Goal: Task Accomplishment & Management: Manage account settings

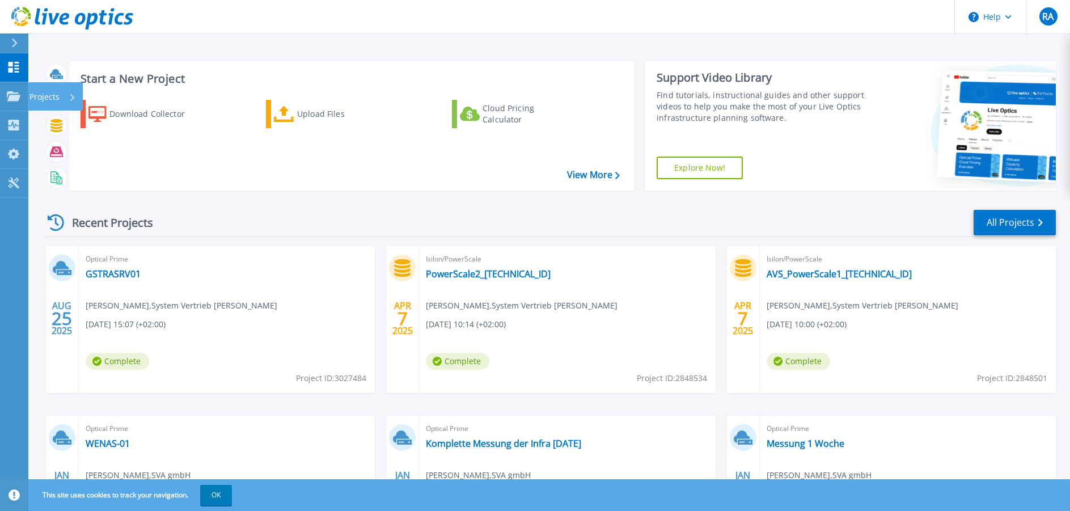
click at [15, 98] on icon at bounding box center [14, 96] width 14 height 10
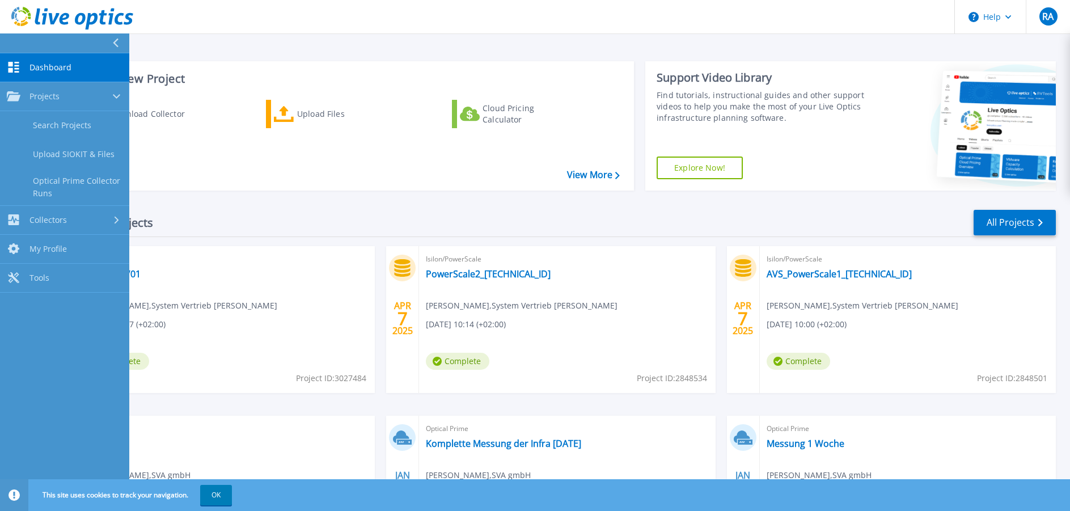
click at [85, 99] on div "Projects" at bounding box center [65, 96] width 116 height 10
click at [86, 102] on link "Projects Projects" at bounding box center [64, 96] width 129 height 29
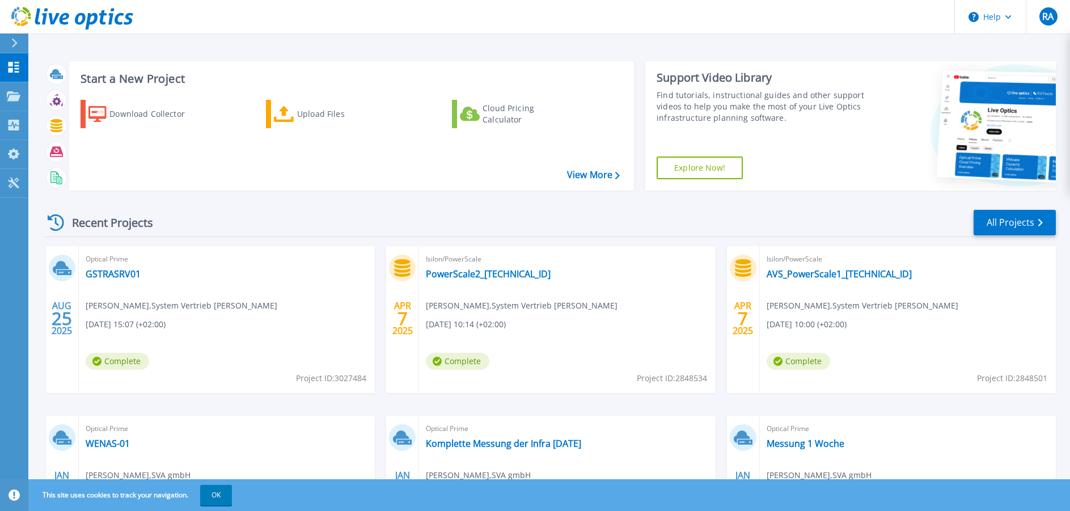
click at [835, 26] on header "Help RA Endbenutzer Ruhan Akbulut ruhan.akbulut@sva.de System Vertrieb Alexande…" at bounding box center [535, 17] width 1070 height 34
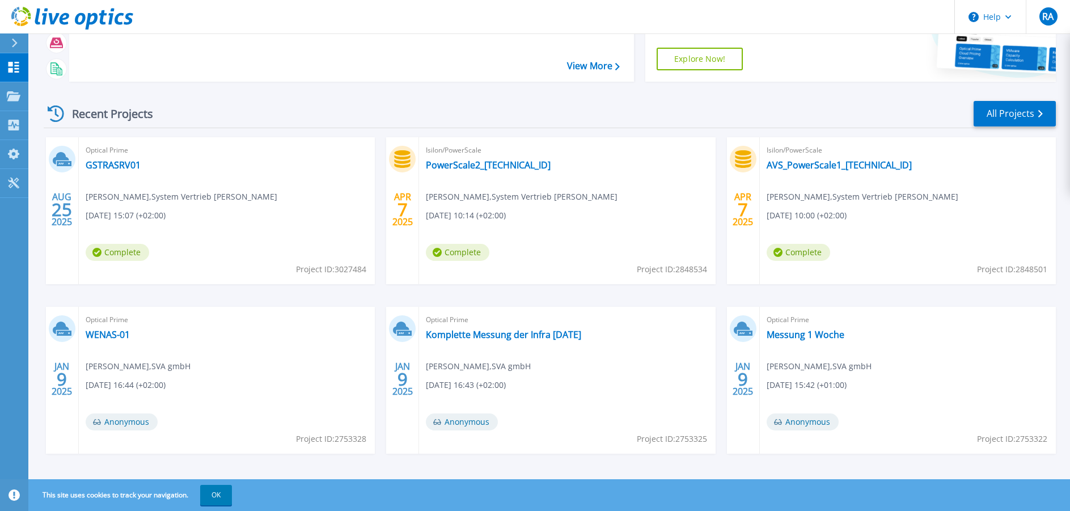
scroll to position [117, 0]
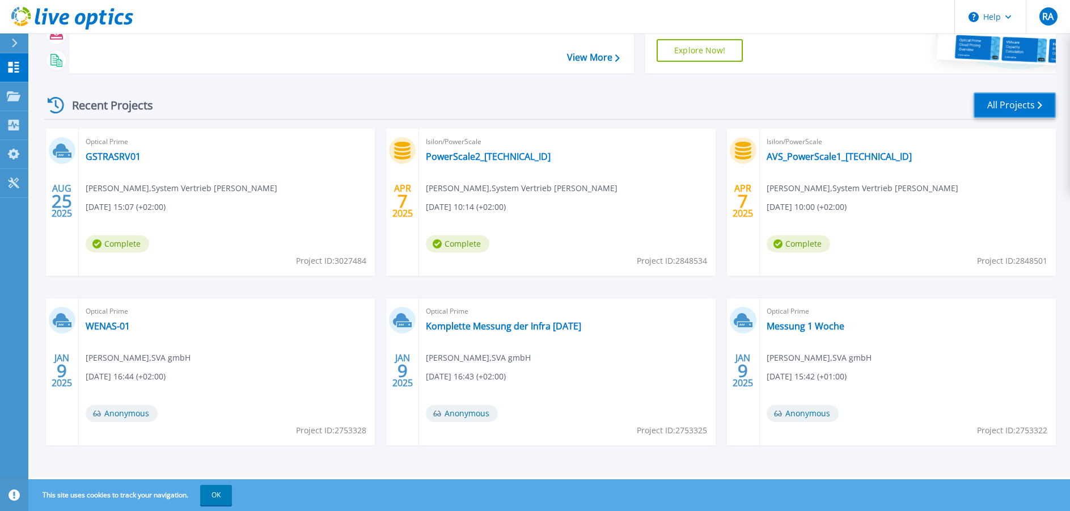
click at [1018, 102] on link "All Projects" at bounding box center [1015, 105] width 82 height 26
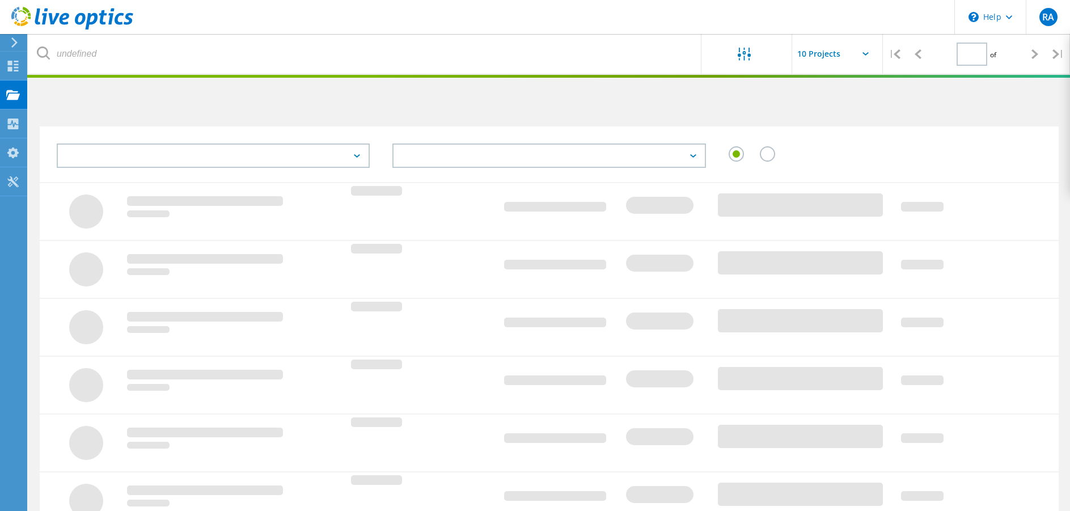
type input "1"
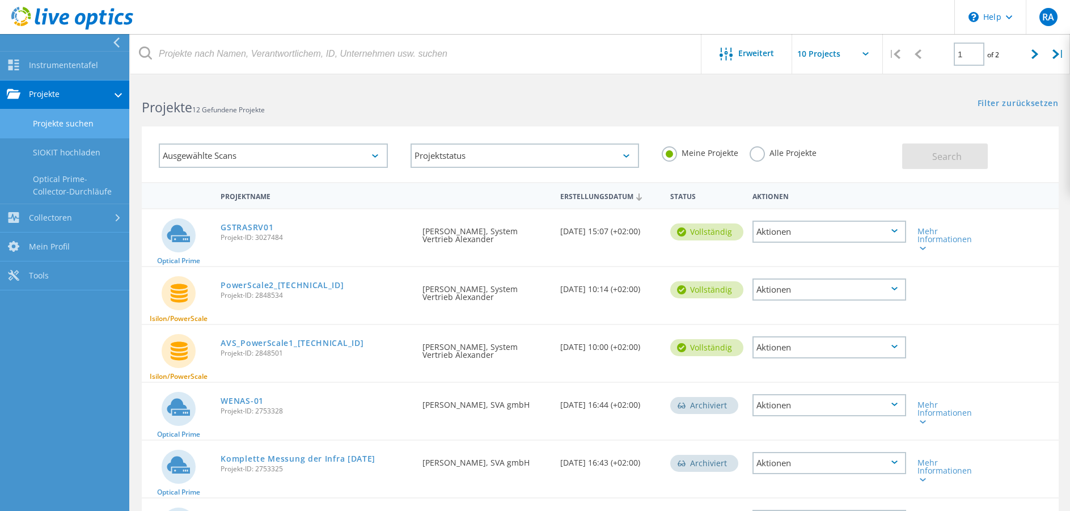
click at [28, 56] on link "Instrumententafel" at bounding box center [64, 66] width 129 height 29
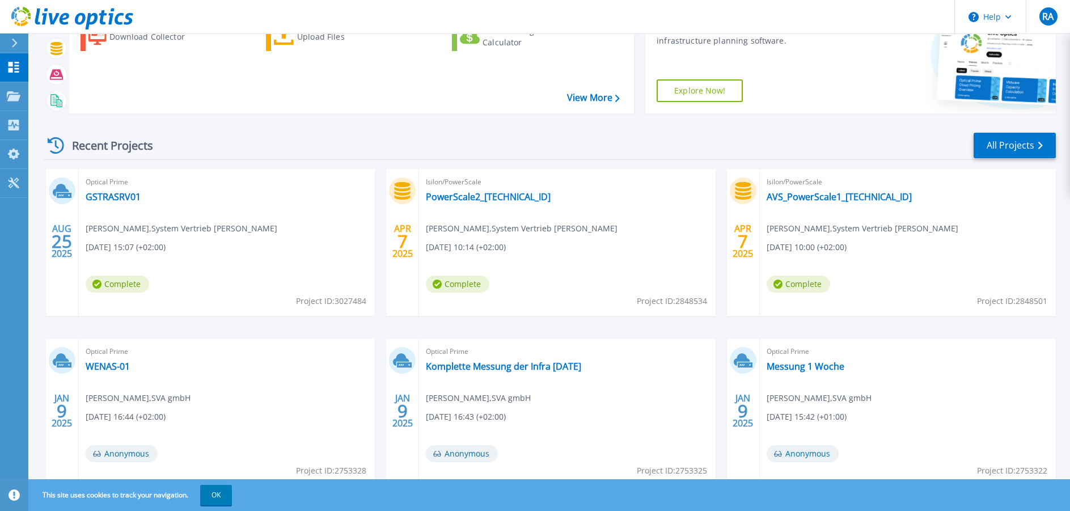
scroll to position [4, 0]
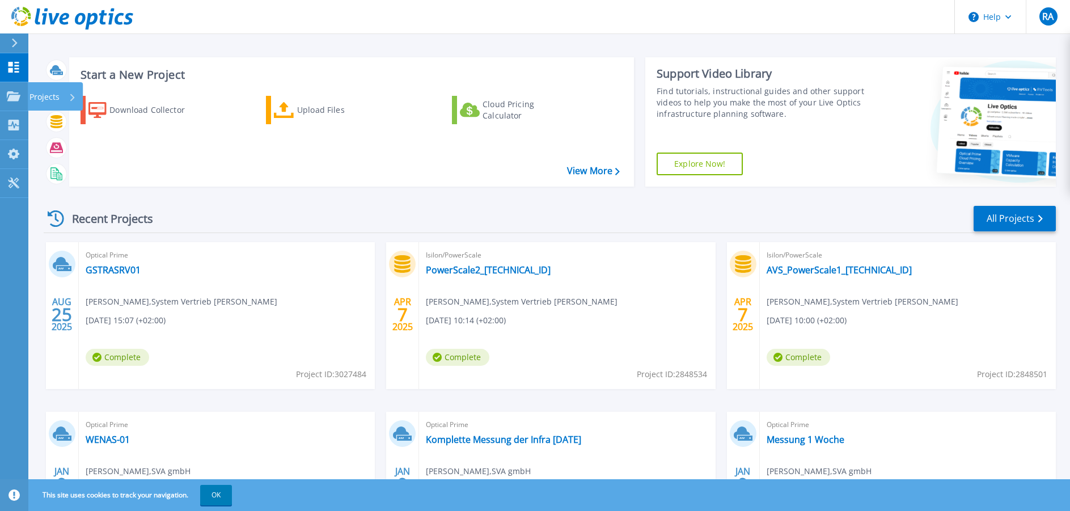
click at [16, 102] on link "Projects Projects" at bounding box center [14, 96] width 28 height 29
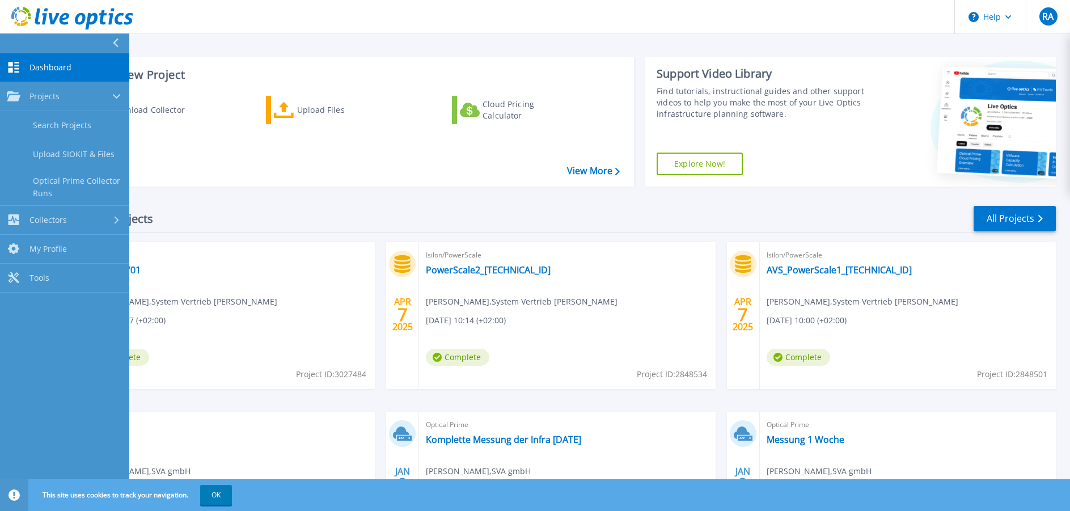
click at [121, 143] on link "Upload SIOKIT & Files" at bounding box center [64, 154] width 129 height 29
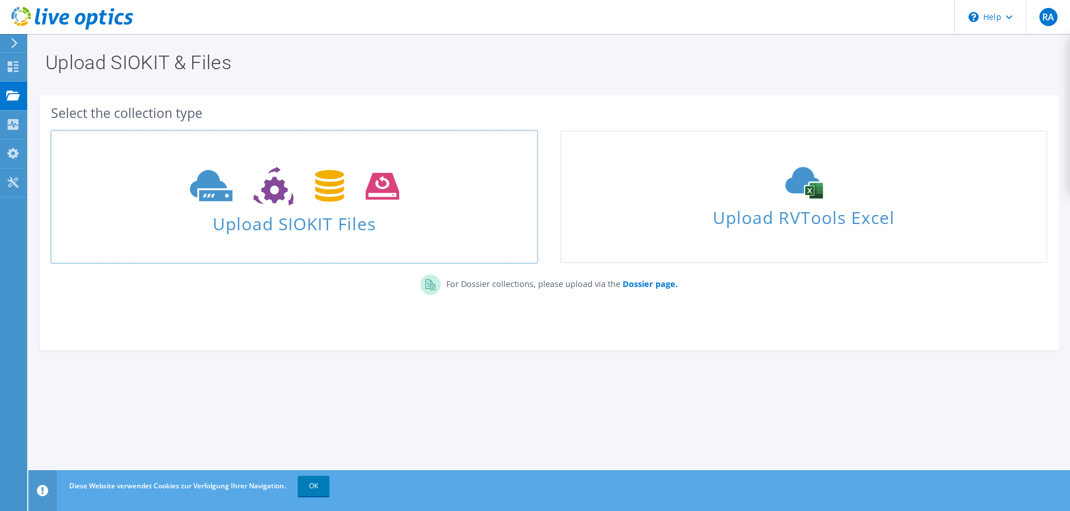
click at [331, 199] on use at bounding box center [294, 186] width 209 height 39
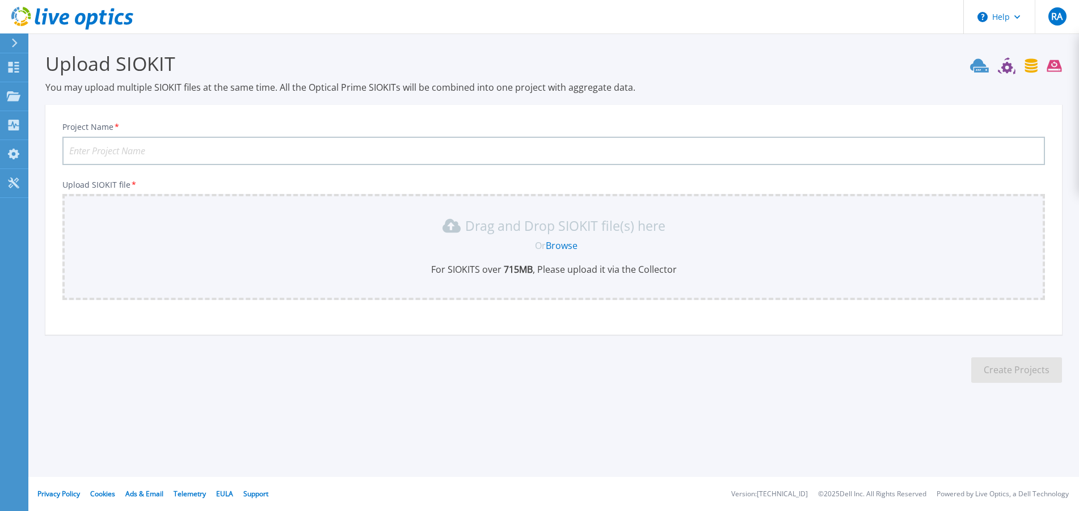
click at [557, 247] on link "Browse" at bounding box center [561, 245] width 32 height 12
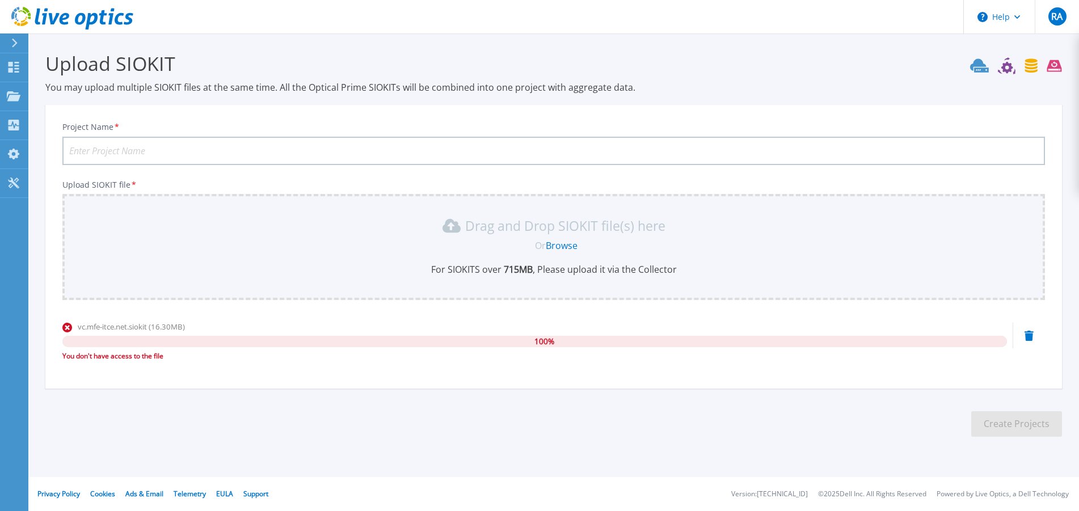
click at [566, 248] on link "Browse" at bounding box center [561, 245] width 32 height 12
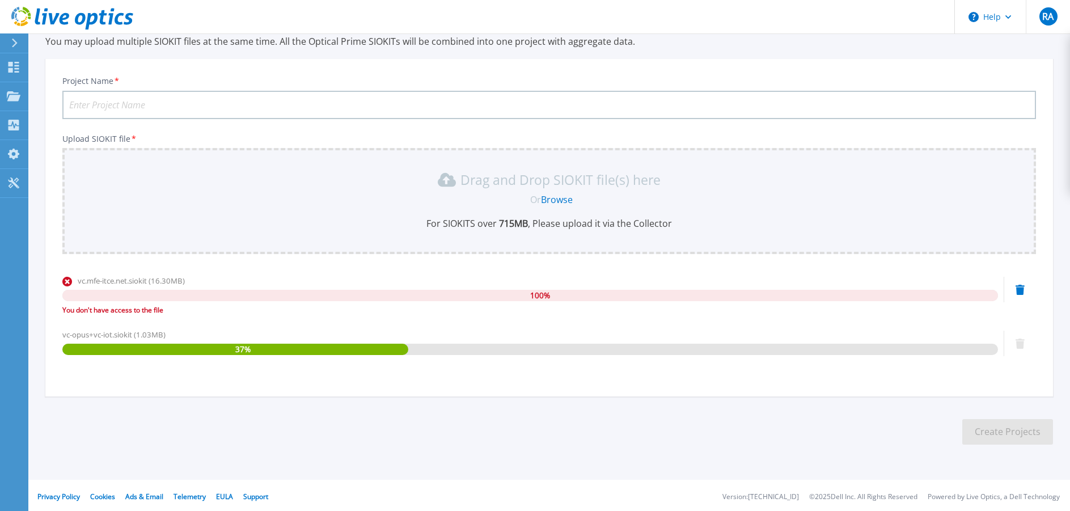
scroll to position [49, 0]
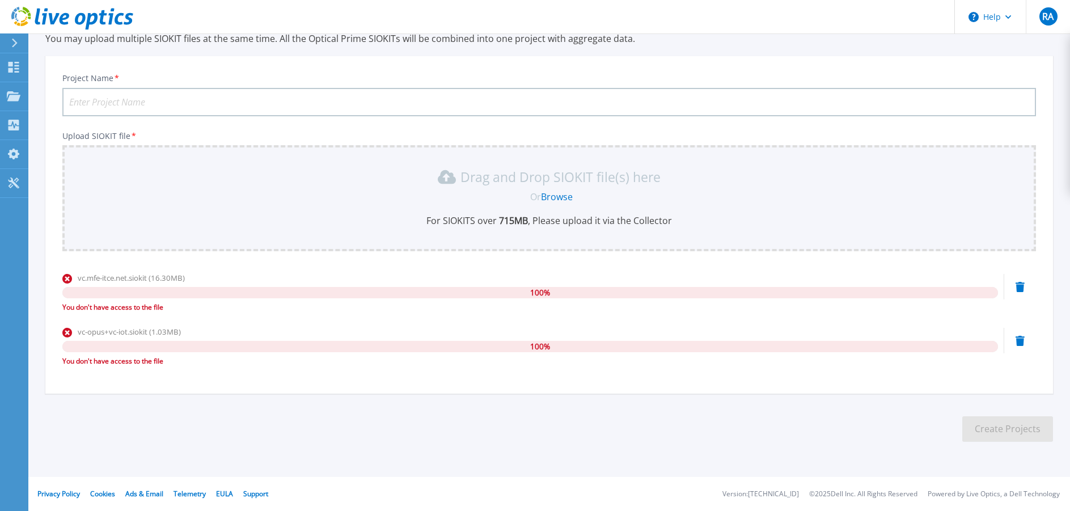
click at [163, 100] on input "Project Name *" at bounding box center [549, 102] width 974 height 28
click at [223, 103] on input "Project Name *" at bounding box center [549, 102] width 974 height 28
paste input "2530216983"
type input "2530216983"
click at [552, 198] on link "Browse" at bounding box center [557, 197] width 32 height 12
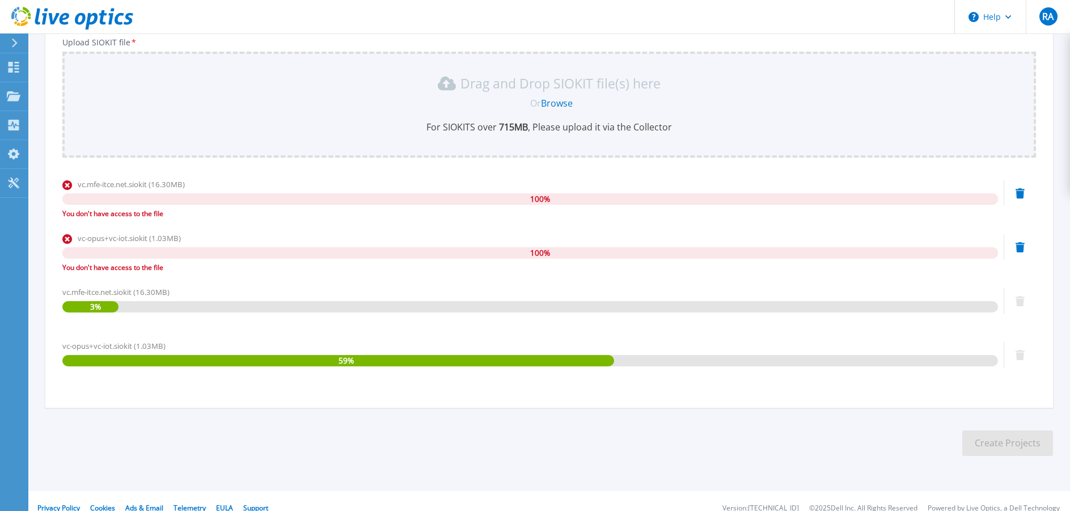
scroll to position [157, 0]
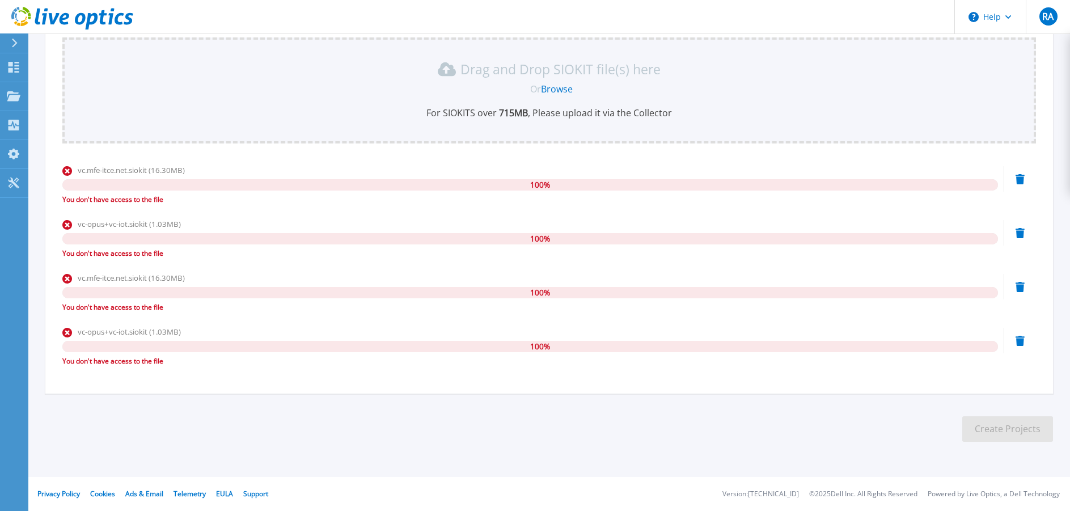
click at [550, 88] on link "Browse" at bounding box center [557, 89] width 32 height 12
click at [12, 97] on icon at bounding box center [14, 96] width 14 height 10
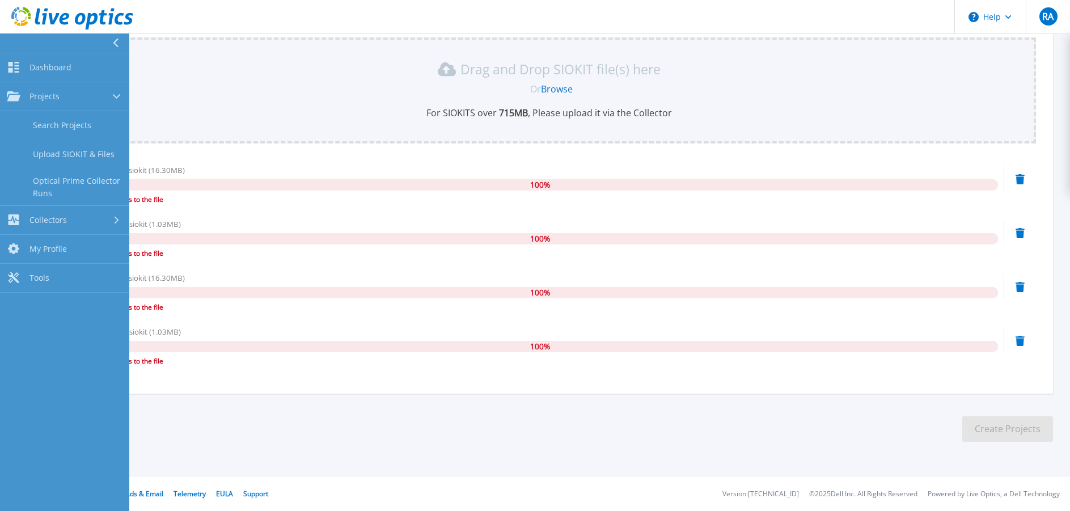
click at [85, 158] on link "Upload SIOKIT & Files" at bounding box center [64, 154] width 129 height 29
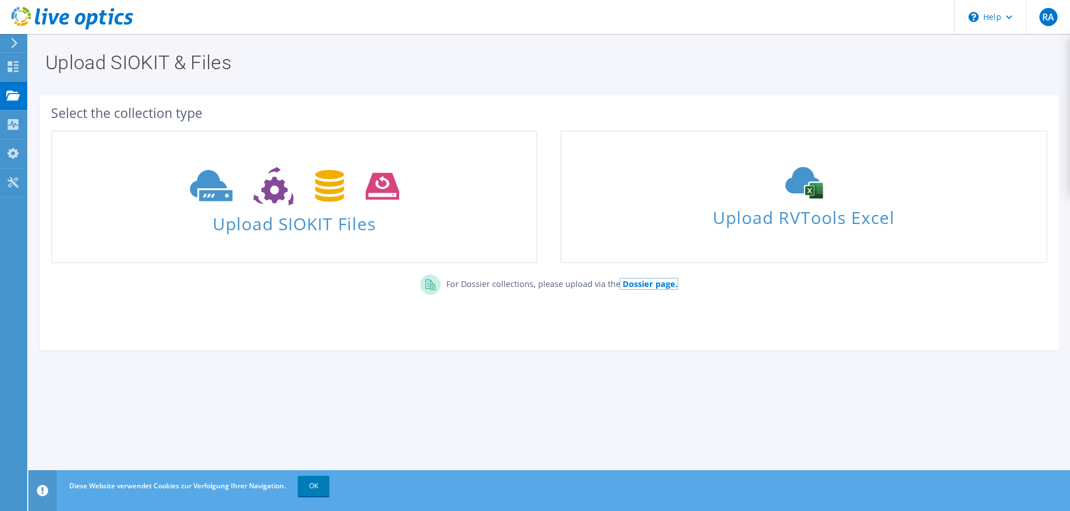
click at [635, 284] on b "Dossier page." at bounding box center [650, 283] width 55 height 11
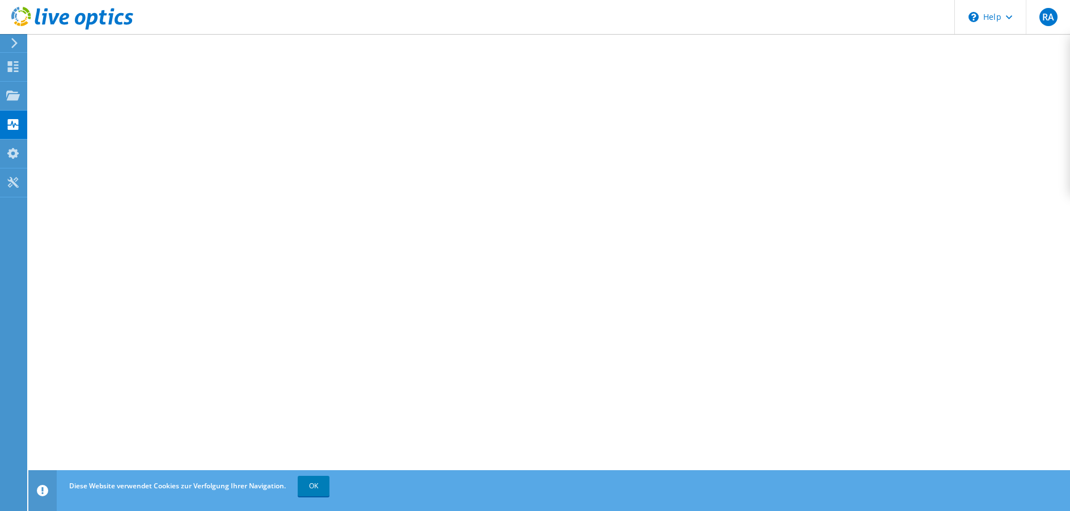
click at [311, 480] on link "OK" at bounding box center [314, 486] width 32 height 20
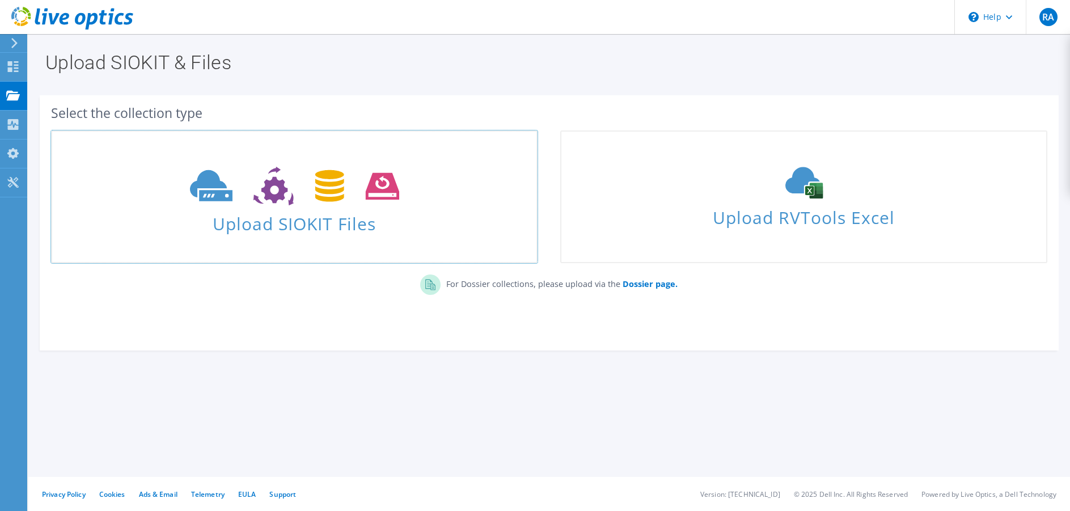
click at [231, 211] on span "Upload SIOKIT Files" at bounding box center [294, 220] width 484 height 24
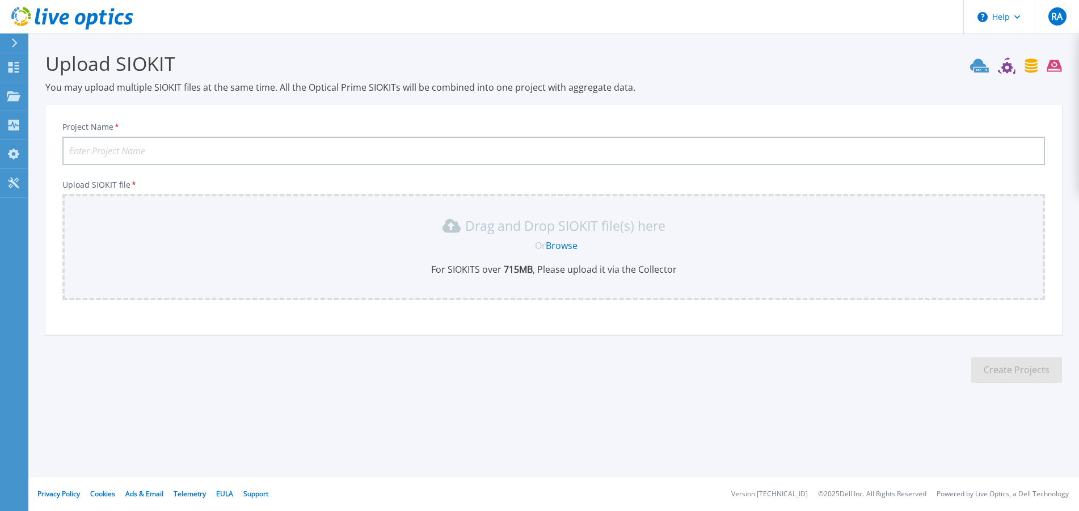
click at [563, 246] on link "Browse" at bounding box center [561, 245] width 32 height 12
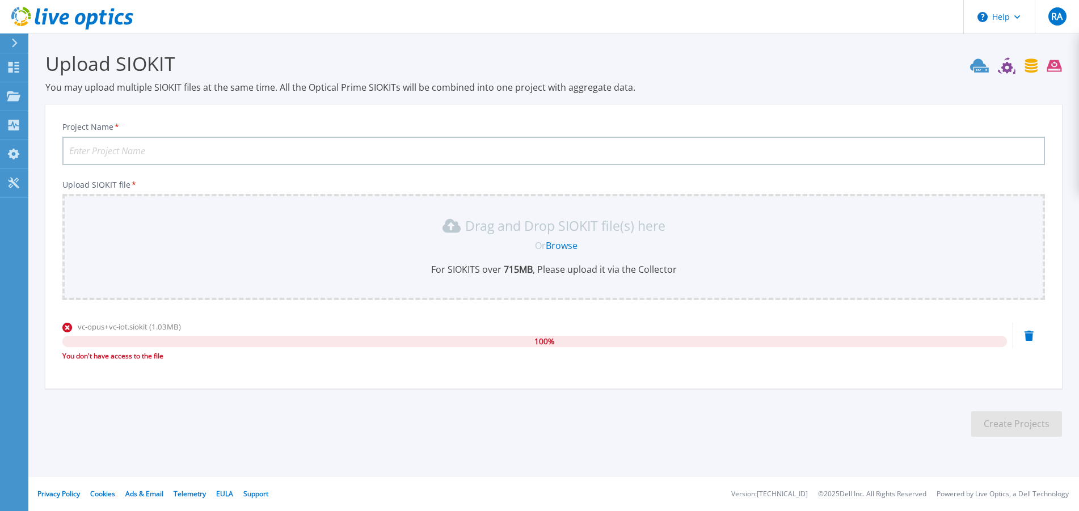
click at [574, 247] on link "Browse" at bounding box center [561, 245] width 32 height 12
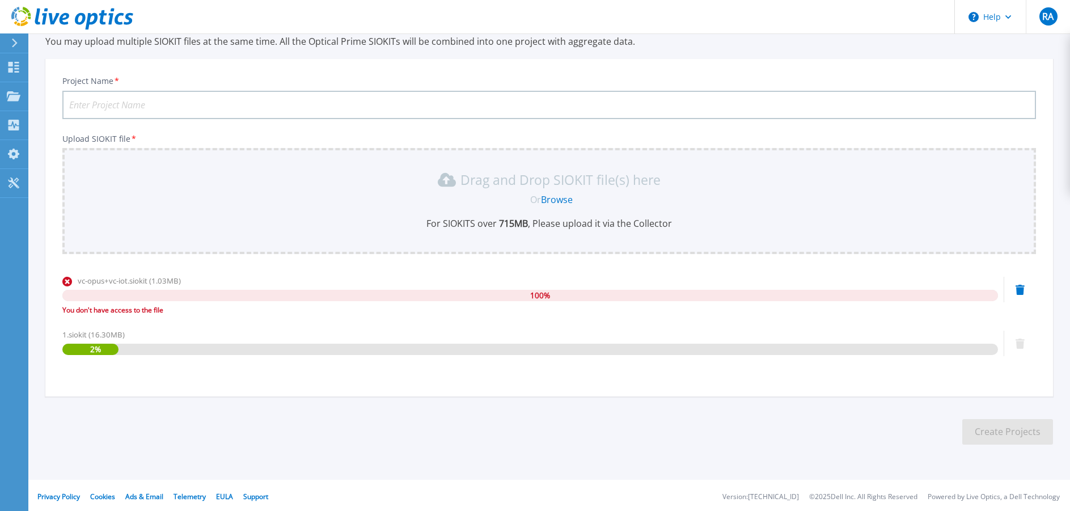
scroll to position [49, 0]
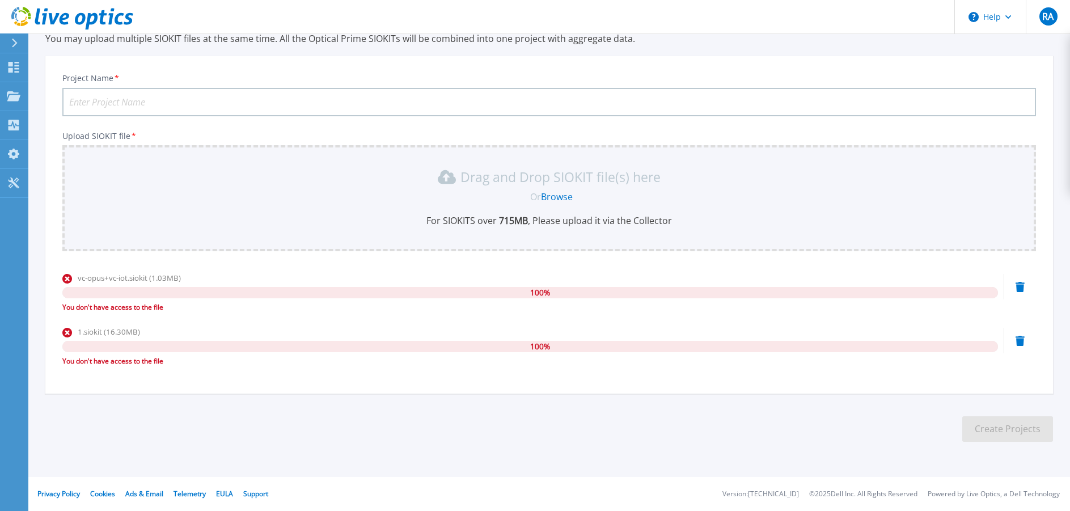
click at [1013, 336] on div "1.siokit (16.30MB) 100 % You don't have access to the file" at bounding box center [549, 350] width 974 height 48
click at [1019, 282] on icon at bounding box center [1020, 287] width 9 height 10
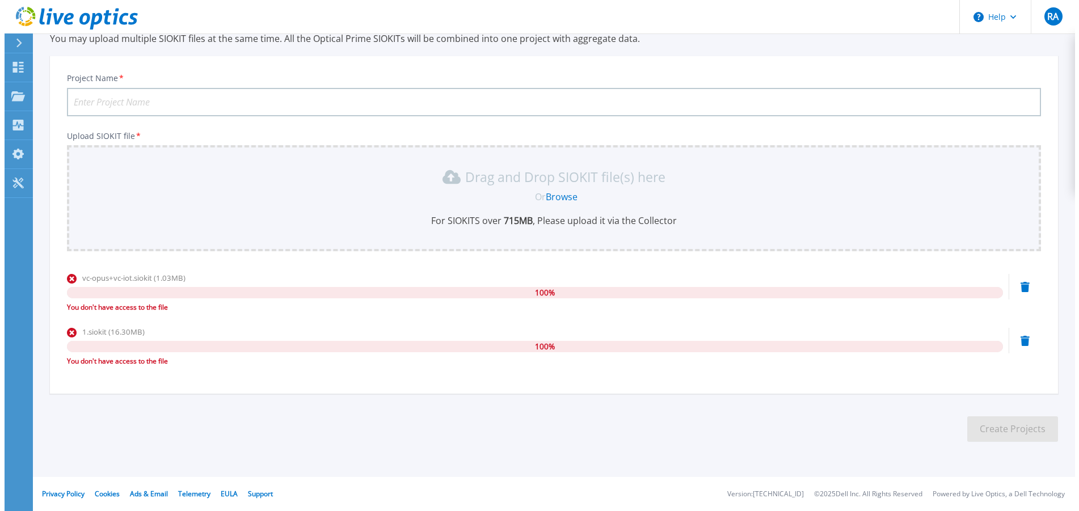
scroll to position [0, 0]
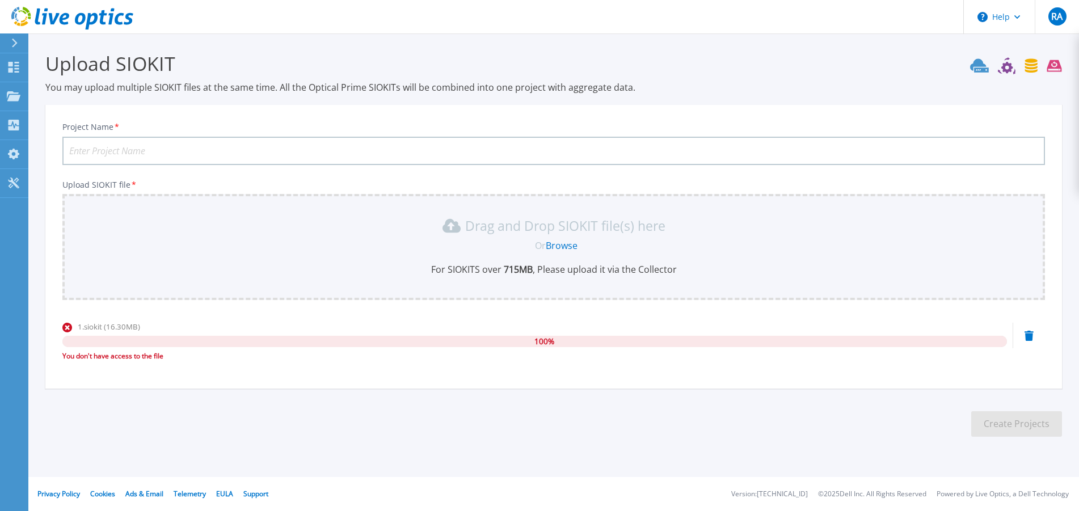
click at [1031, 335] on icon at bounding box center [1028, 336] width 9 height 10
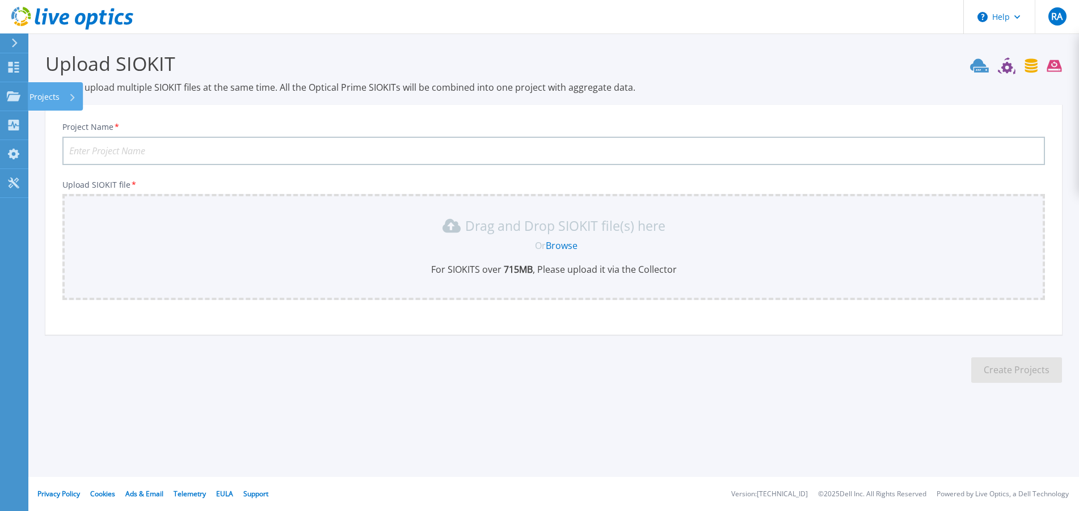
click at [4, 94] on link "Projects Projects" at bounding box center [14, 96] width 28 height 29
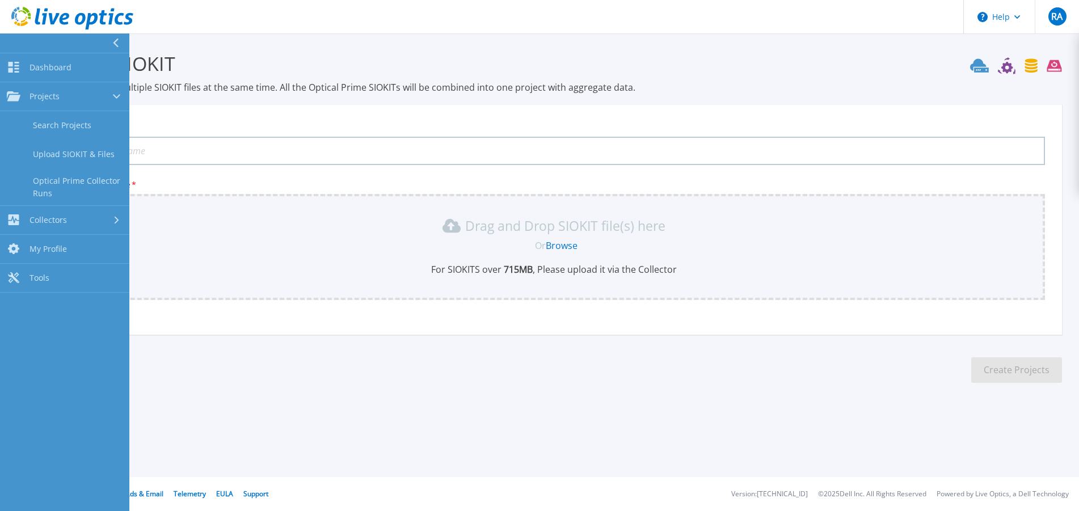
click at [37, 117] on link "Search Projects" at bounding box center [64, 125] width 129 height 29
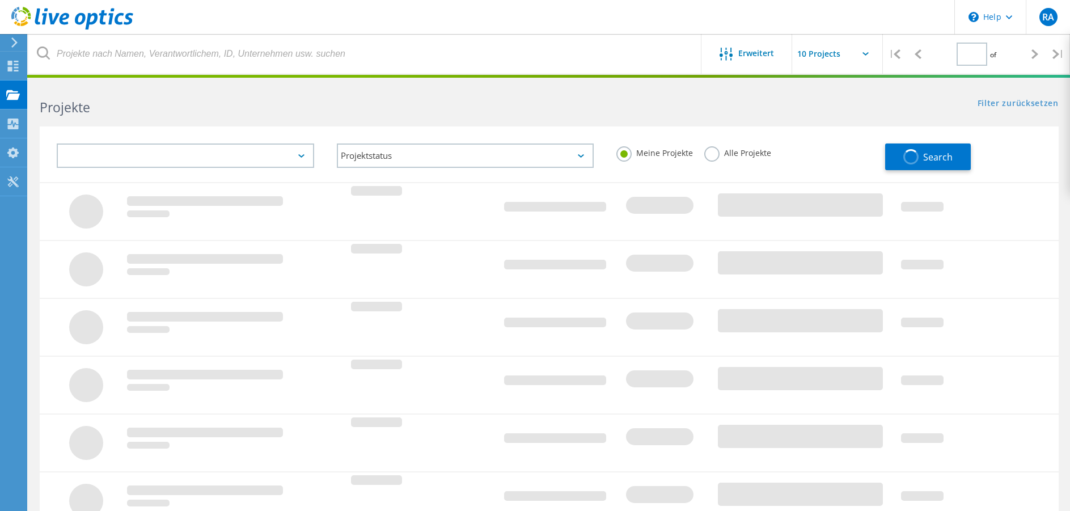
type input "1"
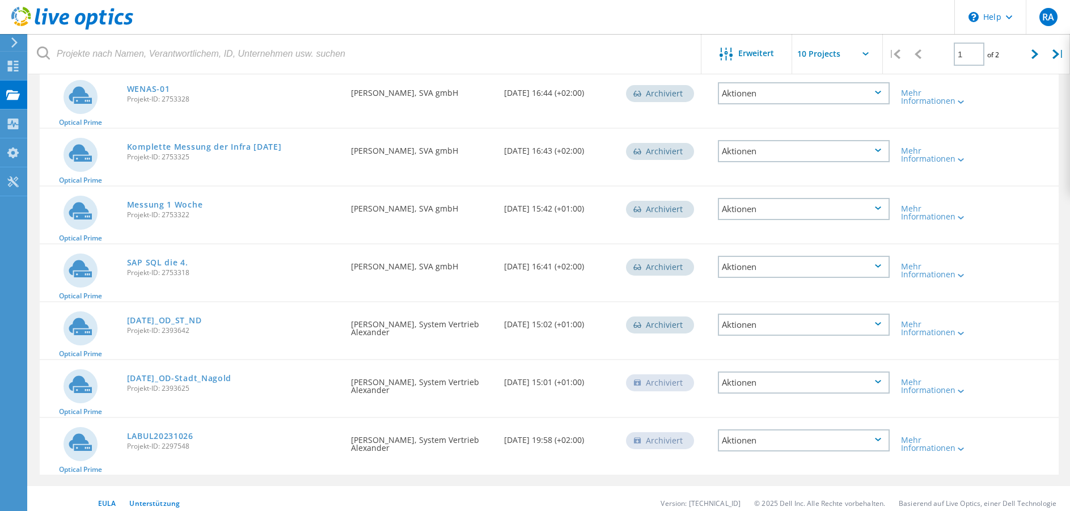
scroll to position [321, 0]
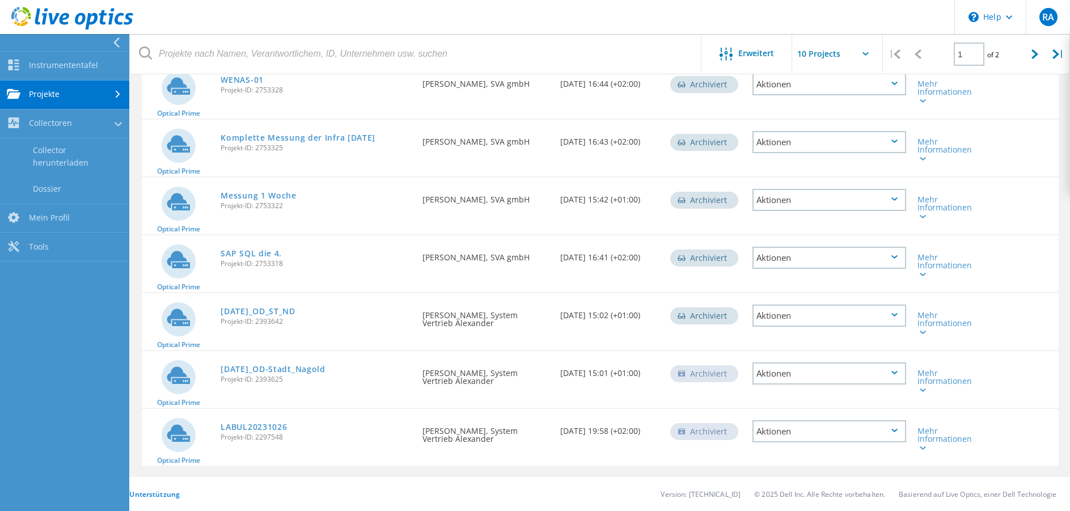
click at [79, 216] on link "Mein Profil" at bounding box center [64, 218] width 129 height 29
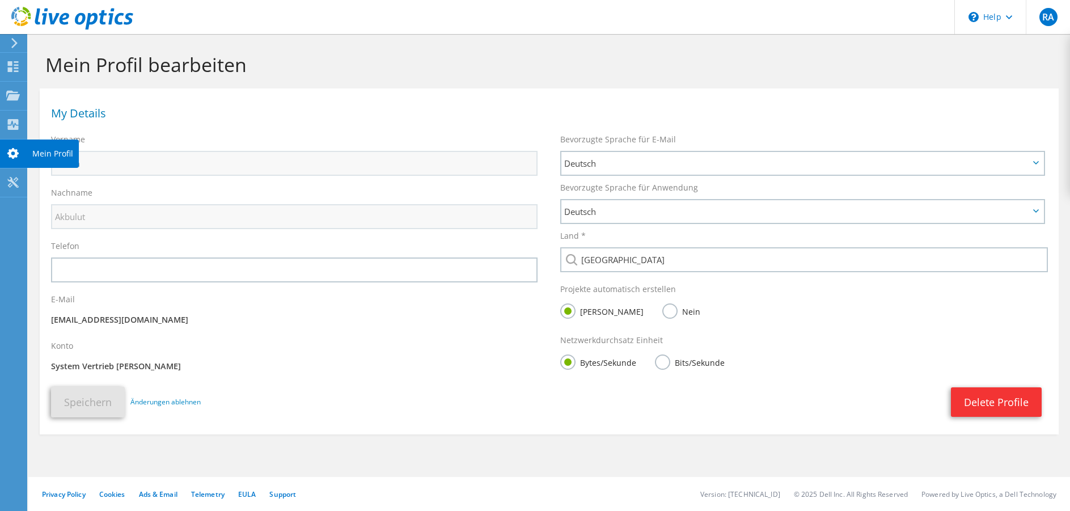
click at [15, 121] on use at bounding box center [13, 124] width 11 height 11
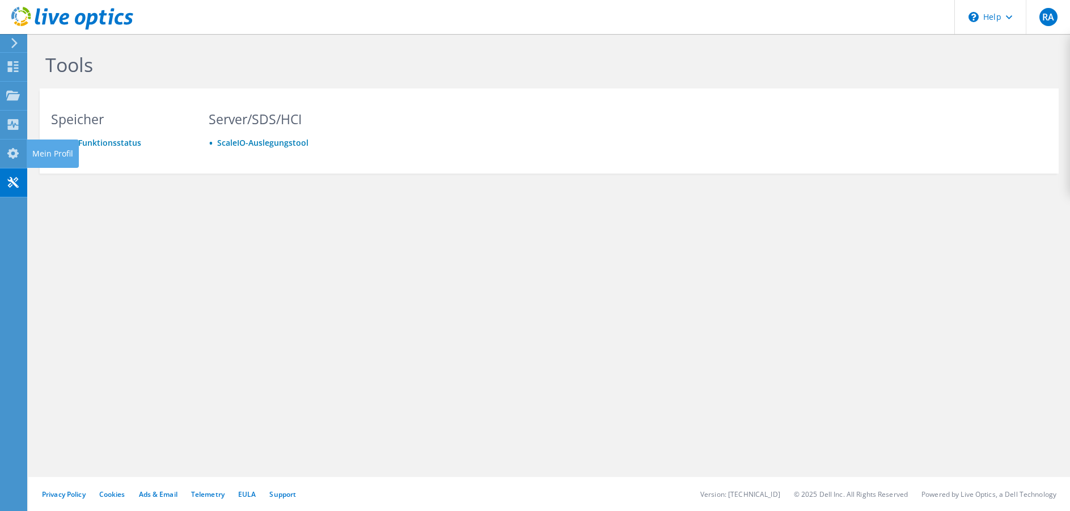
click at [17, 156] on use at bounding box center [12, 153] width 11 height 11
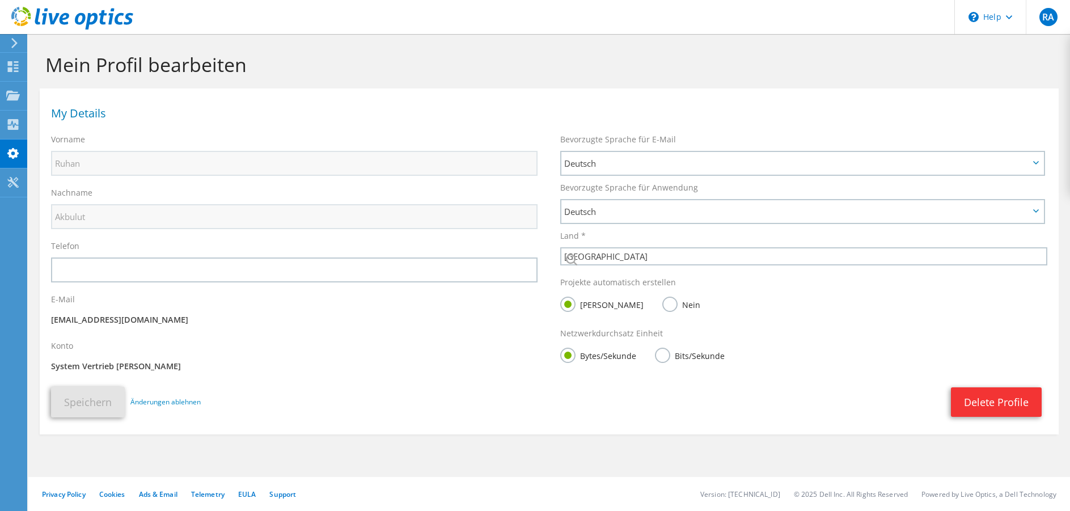
click at [11, 98] on use at bounding box center [13, 95] width 14 height 10
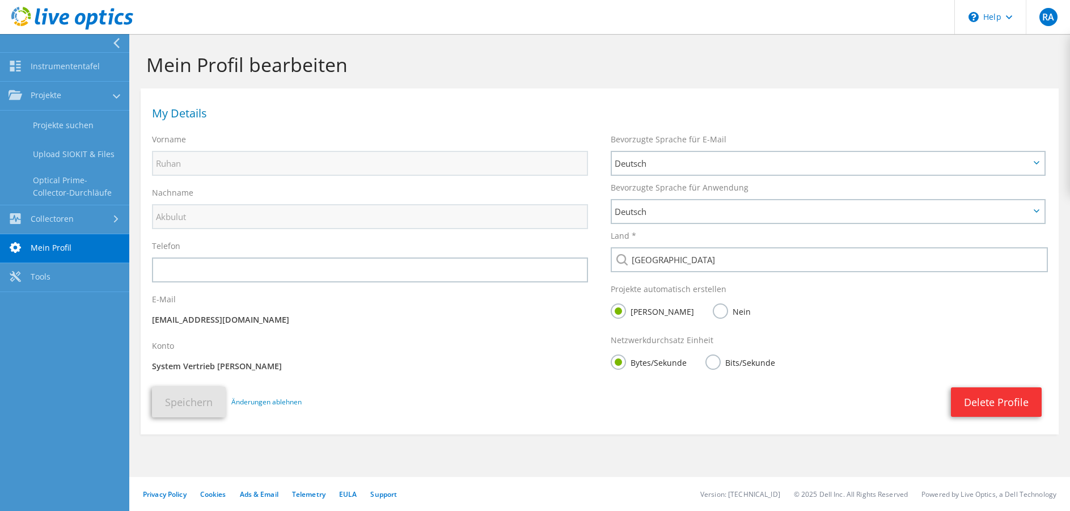
drag, startPoint x: 357, startPoint y: 421, endPoint x: 264, endPoint y: 340, distance: 122.6
click at [356, 421] on div "Speichern Änderungen ablehnen Delete Profile Speichern" at bounding box center [600, 402] width 918 height 42
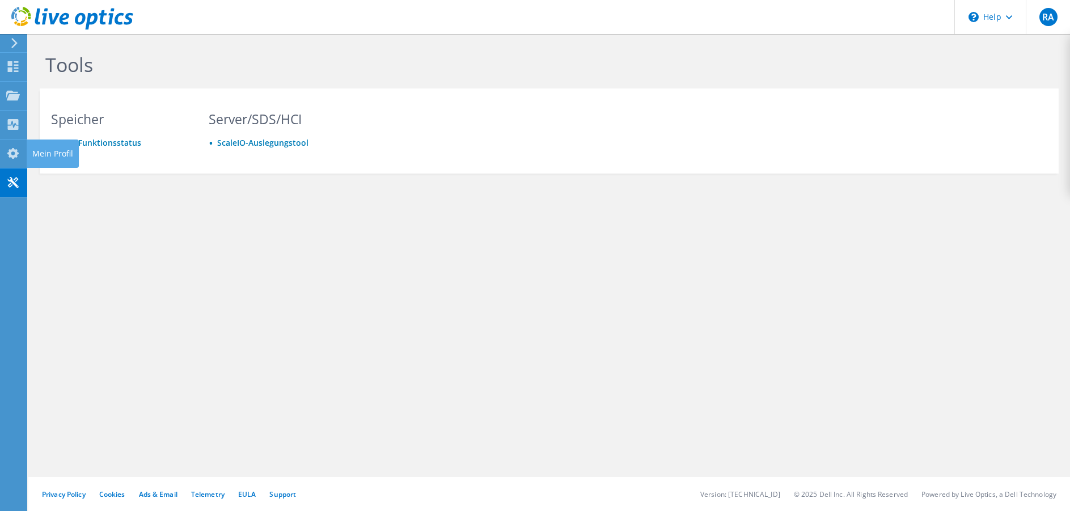
click at [18, 156] on icon at bounding box center [13, 153] width 14 height 11
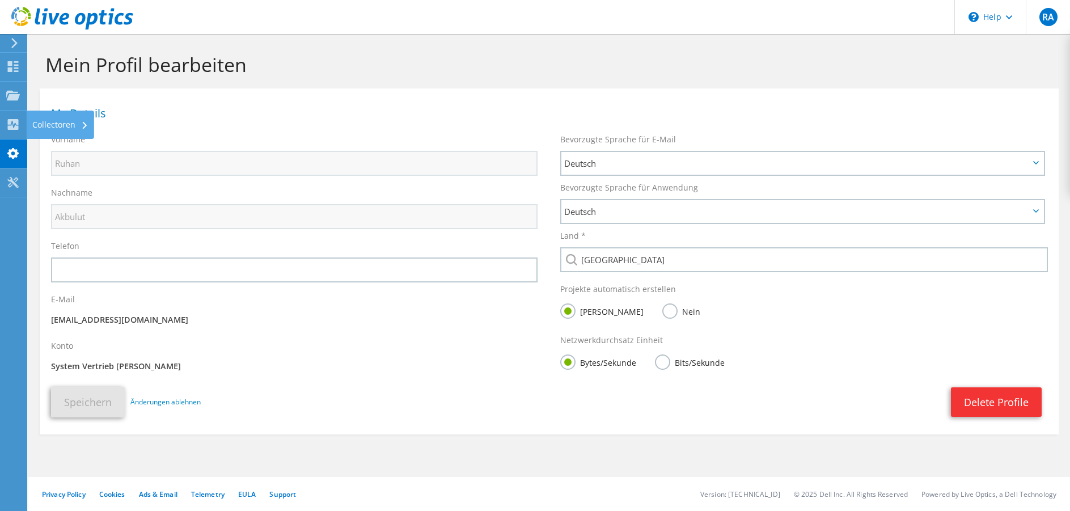
click at [15, 129] on use at bounding box center [13, 124] width 11 height 11
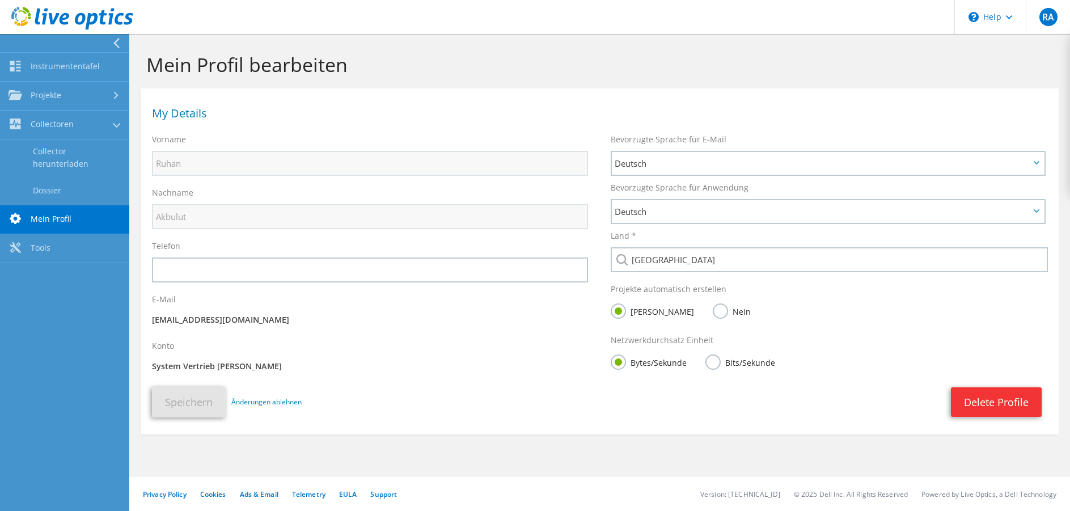
click at [57, 149] on link "Collector herunterladen" at bounding box center [64, 157] width 129 height 36
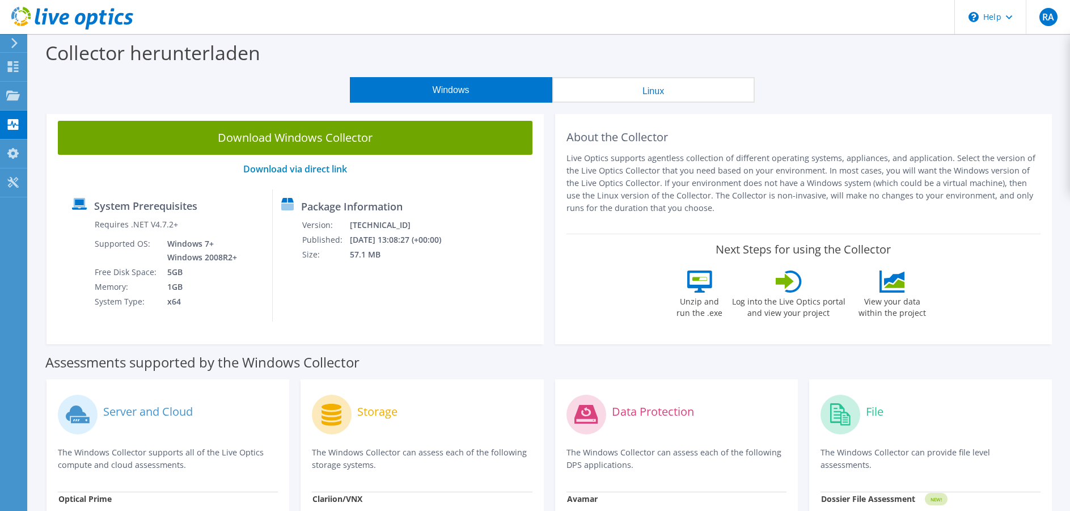
click at [305, 137] on link "Download Windows Collector" at bounding box center [295, 138] width 475 height 34
click at [12, 92] on use at bounding box center [13, 95] width 14 height 10
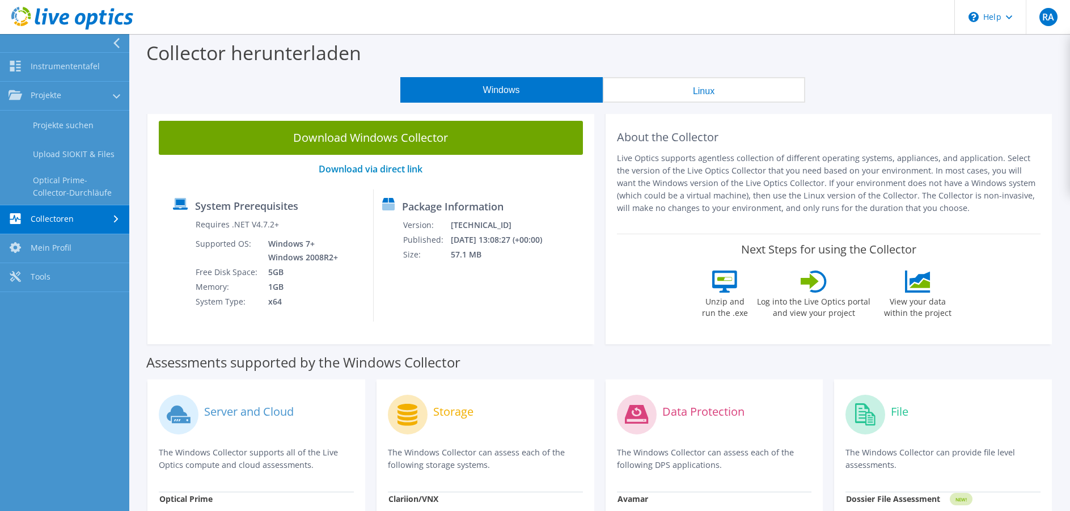
click at [67, 153] on link "Upload SIOKIT & Files" at bounding box center [64, 153] width 129 height 29
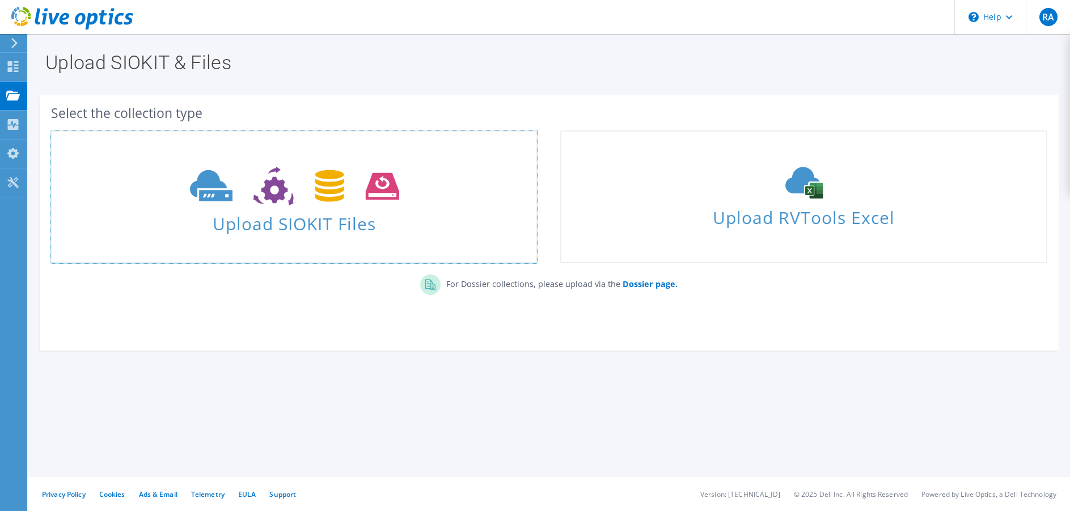
click at [276, 189] on icon at bounding box center [294, 186] width 209 height 39
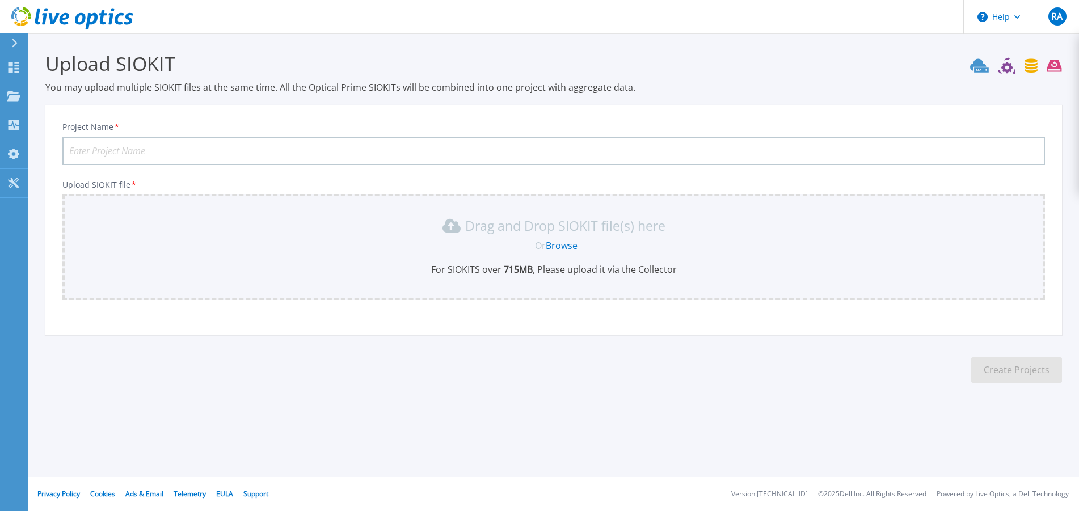
click at [561, 243] on link "Browse" at bounding box center [561, 245] width 32 height 12
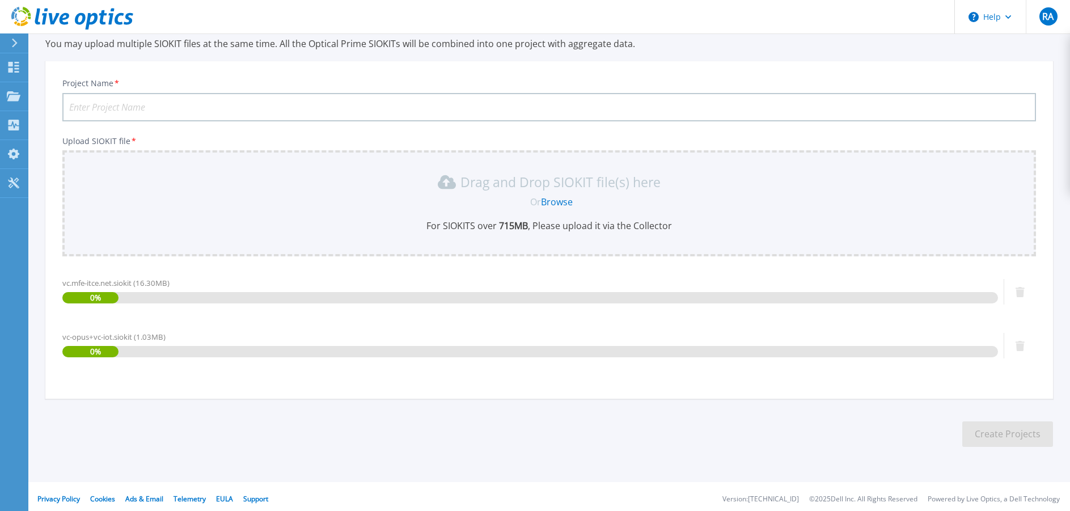
scroll to position [49, 0]
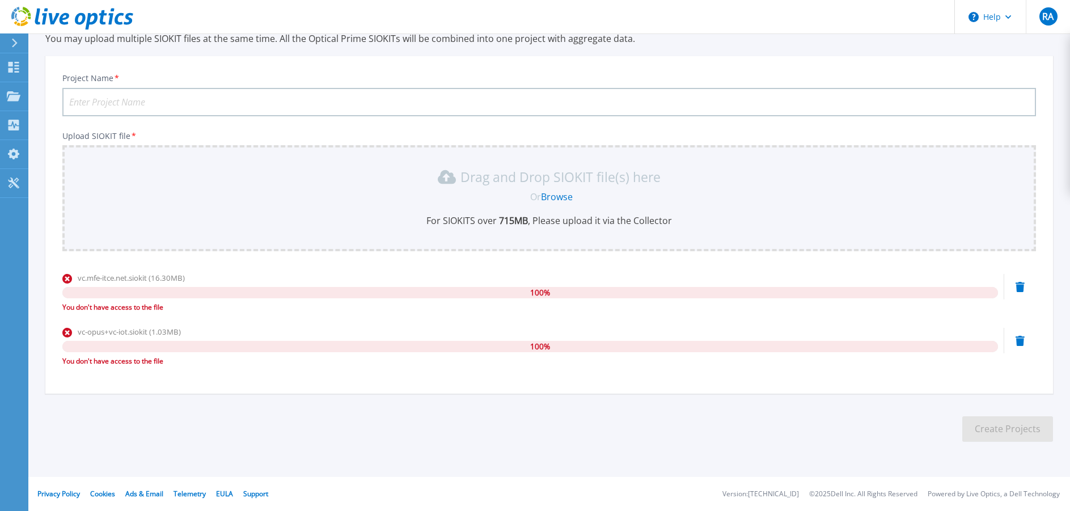
click at [200, 100] on input "Project Name *" at bounding box center [549, 102] width 974 height 28
type input "qweqewq"
click at [557, 196] on link "Browse" at bounding box center [557, 197] width 32 height 12
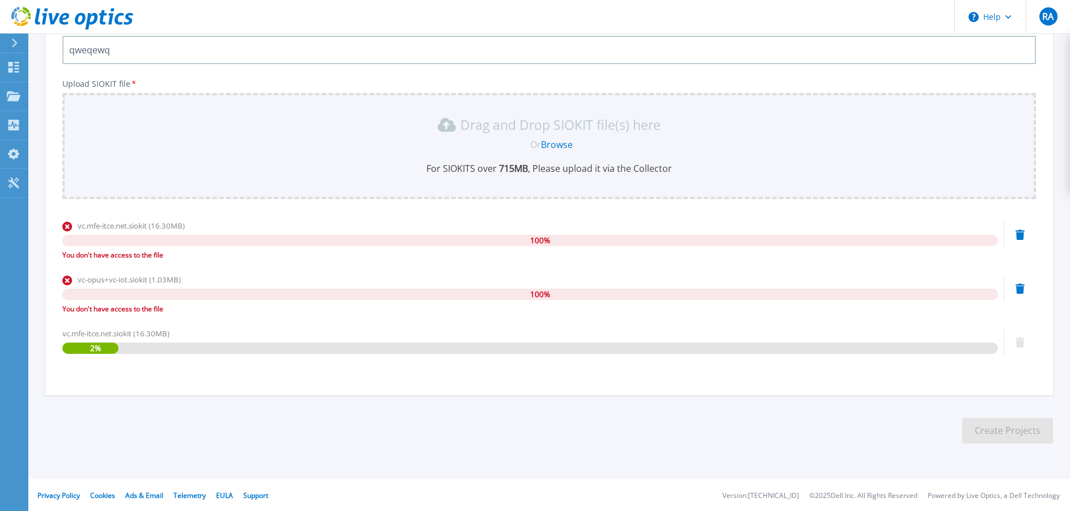
scroll to position [103, 0]
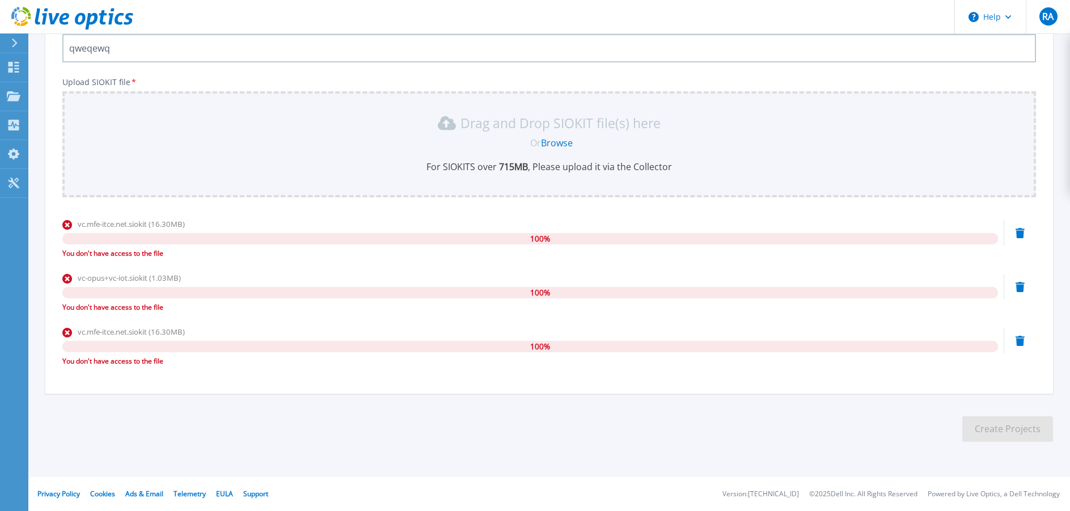
click at [87, 359] on div "You don't have access to the file" at bounding box center [530, 361] width 936 height 11
click at [1037, 18] on button "RA" at bounding box center [1048, 16] width 44 height 33
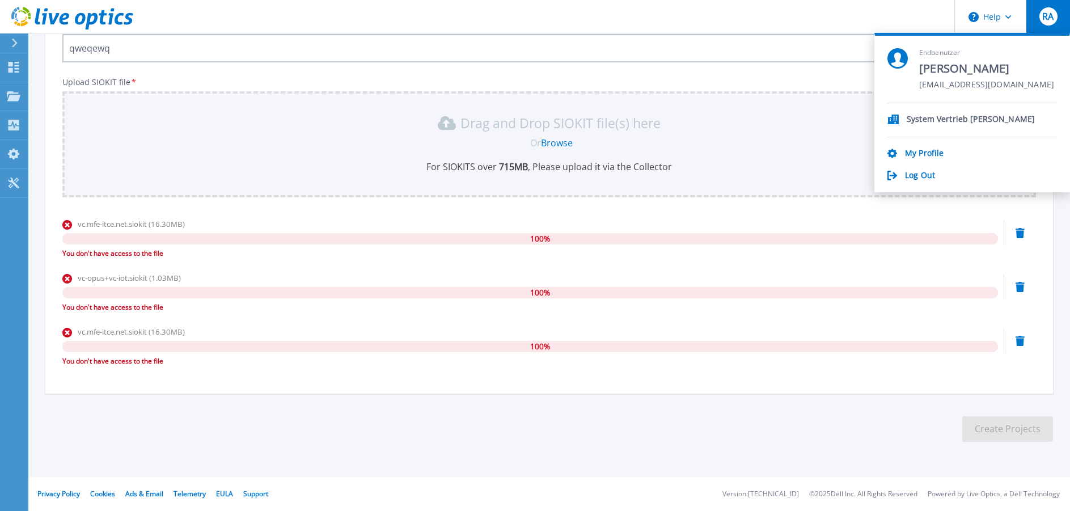
click at [917, 155] on link "My Profile" at bounding box center [924, 154] width 39 height 11
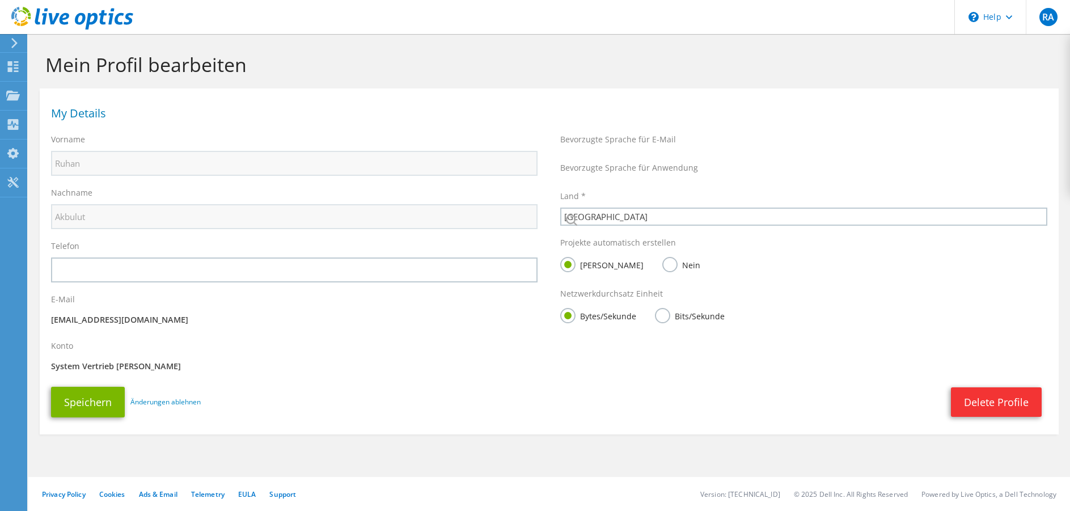
select select "56"
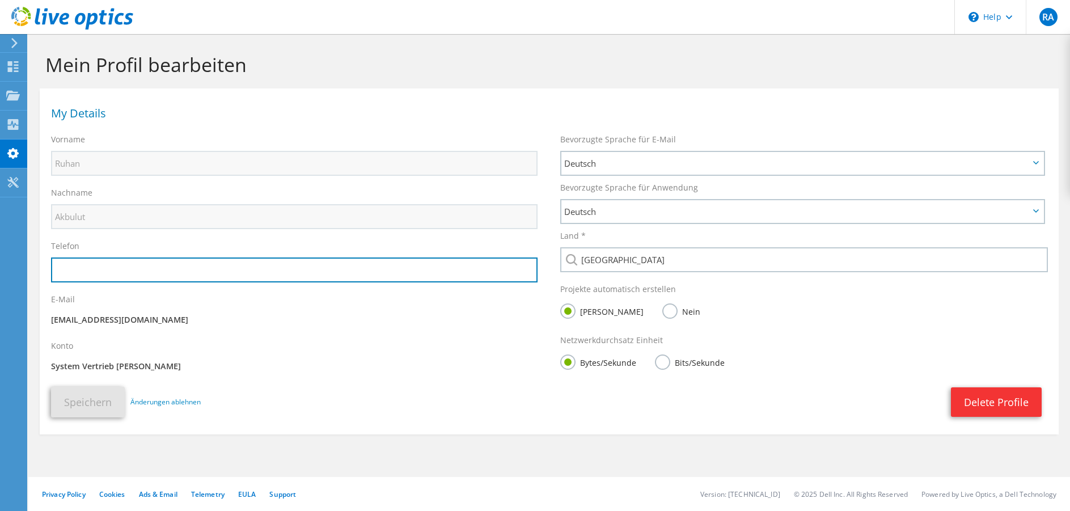
click at [111, 277] on input "text" at bounding box center [294, 269] width 487 height 25
type input "+4915118027998"
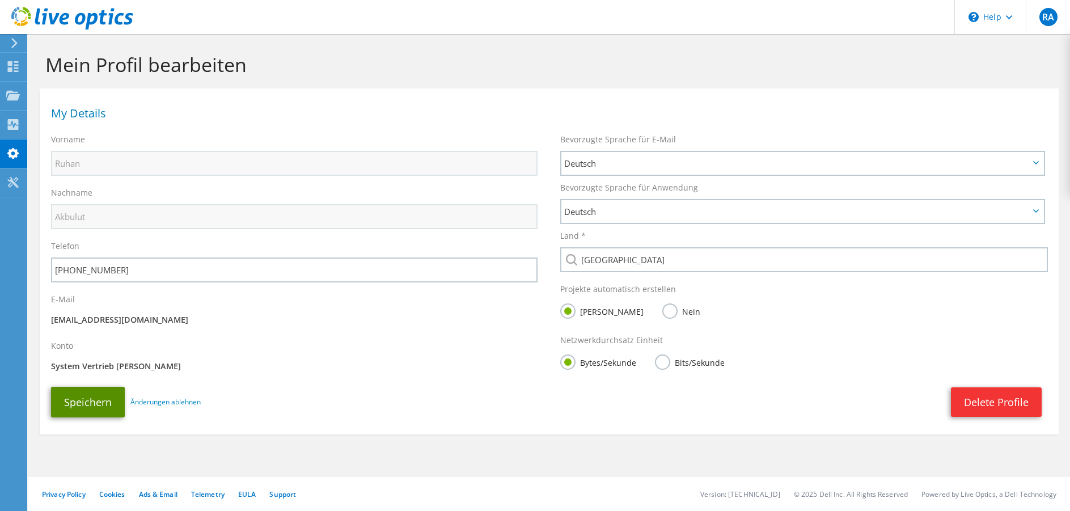
click at [94, 402] on button "Speichern" at bounding box center [88, 402] width 74 height 31
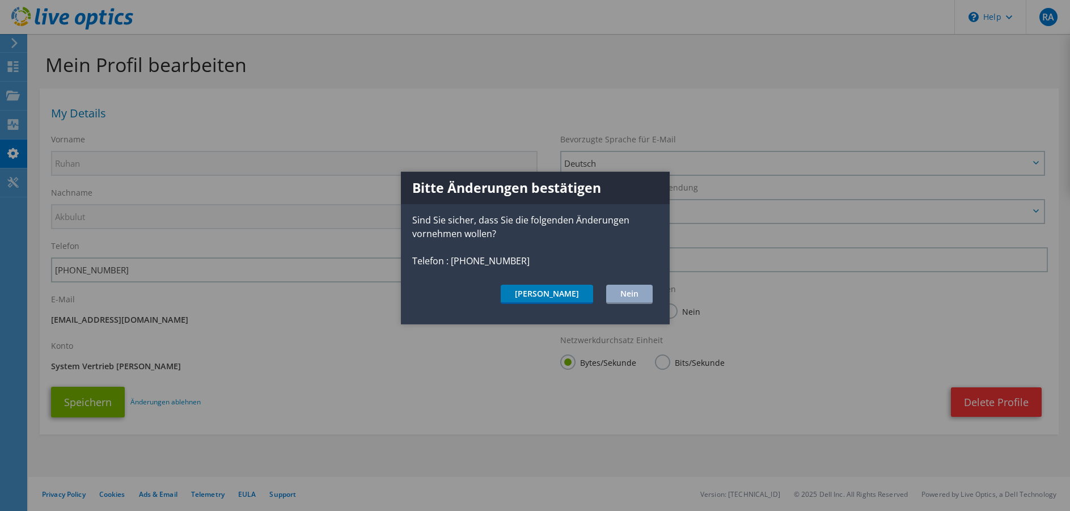
click at [578, 300] on button "Ja" at bounding box center [547, 294] width 92 height 19
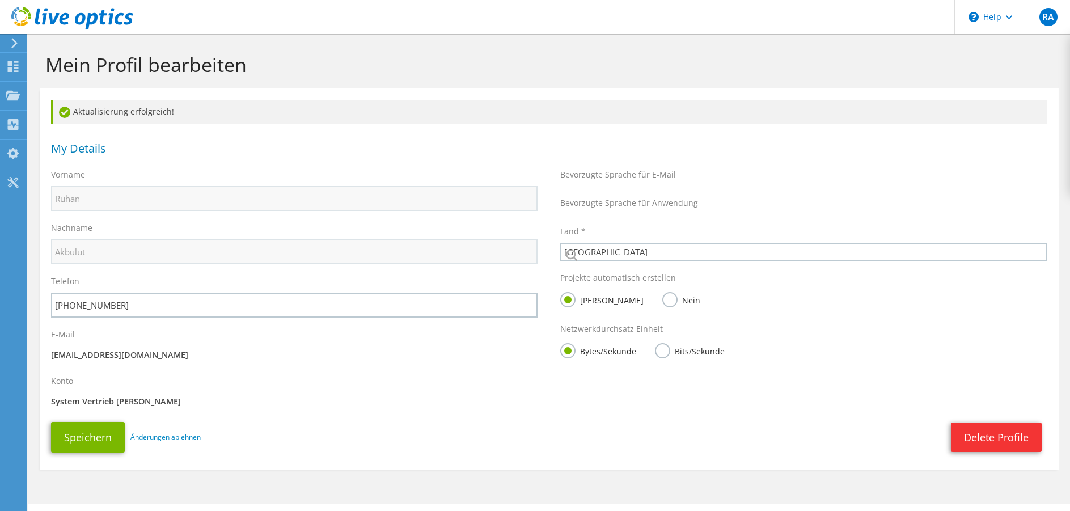
select select "56"
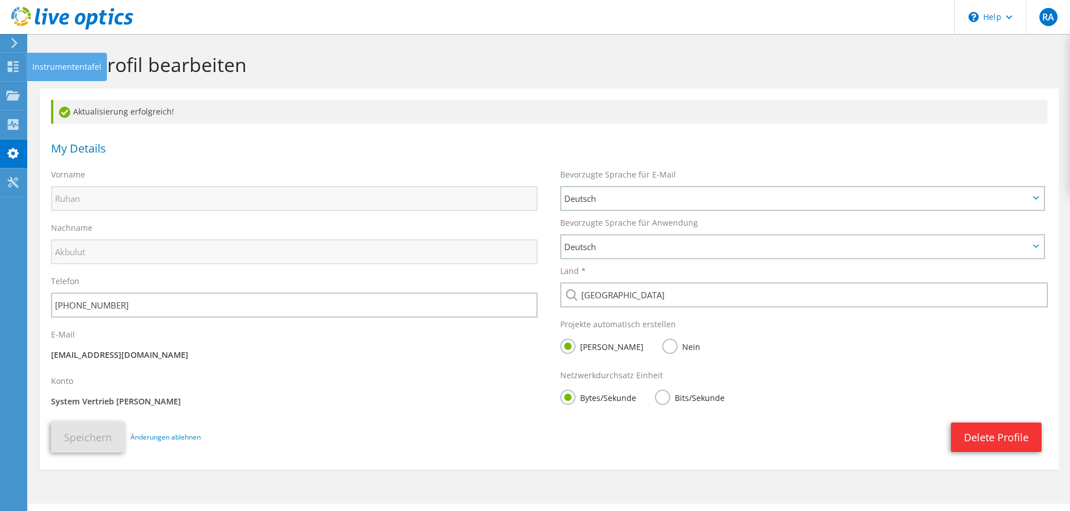
click at [16, 72] on div at bounding box center [13, 68] width 14 height 12
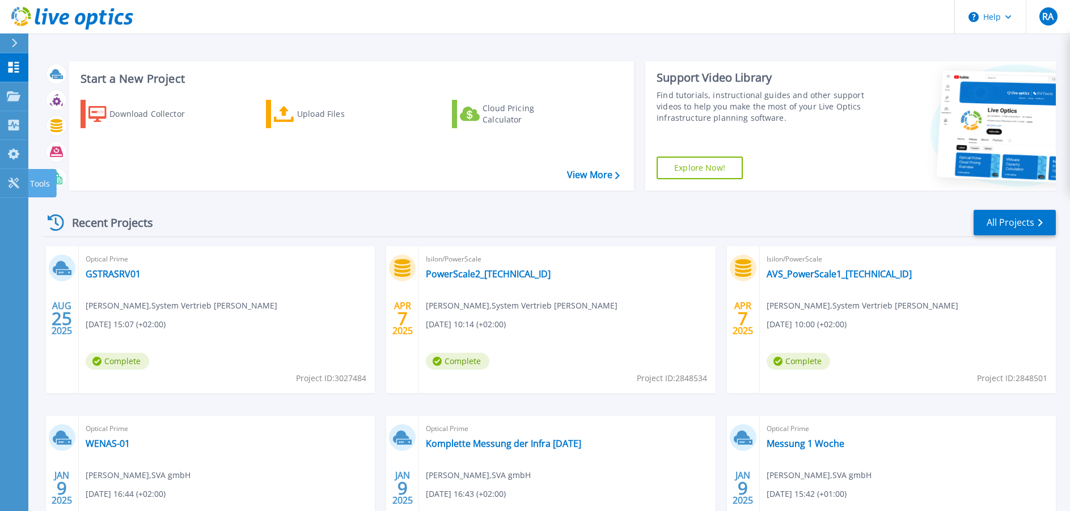
click at [16, 178] on icon at bounding box center [13, 182] width 11 height 11
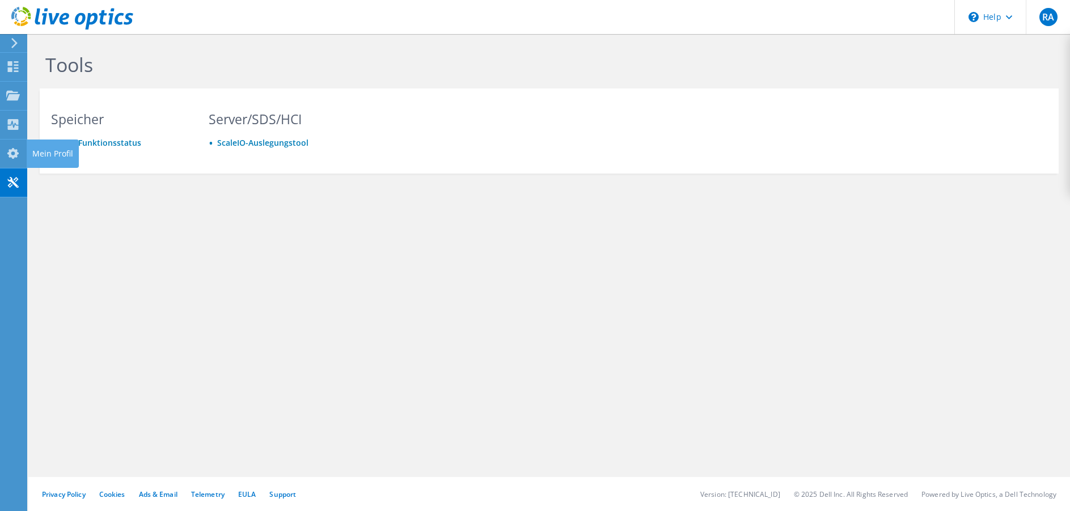
click at [15, 150] on use at bounding box center [12, 153] width 11 height 11
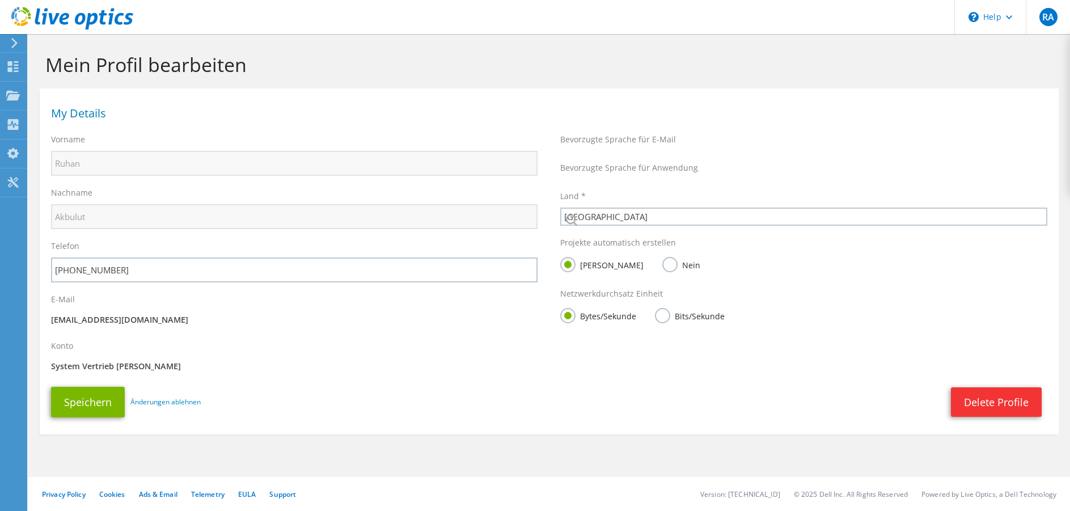
select select "56"
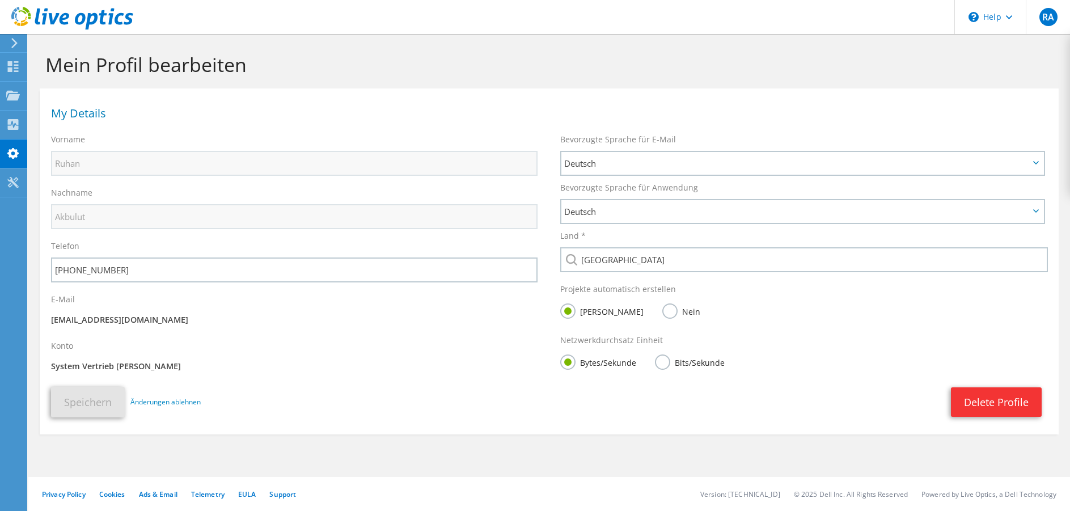
click at [10, 46] on div at bounding box center [12, 43] width 12 height 10
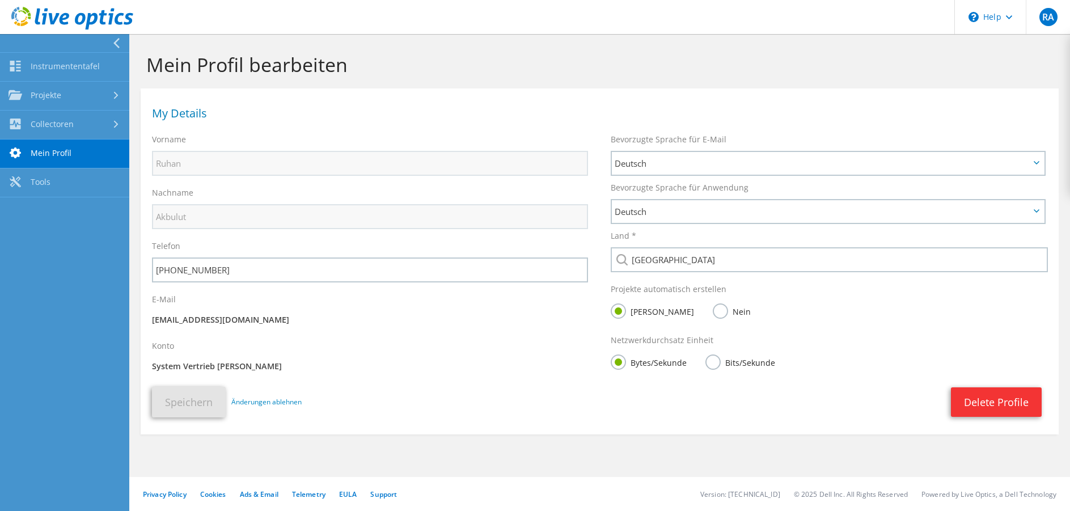
click at [54, 91] on link "Projekte" at bounding box center [64, 96] width 129 height 29
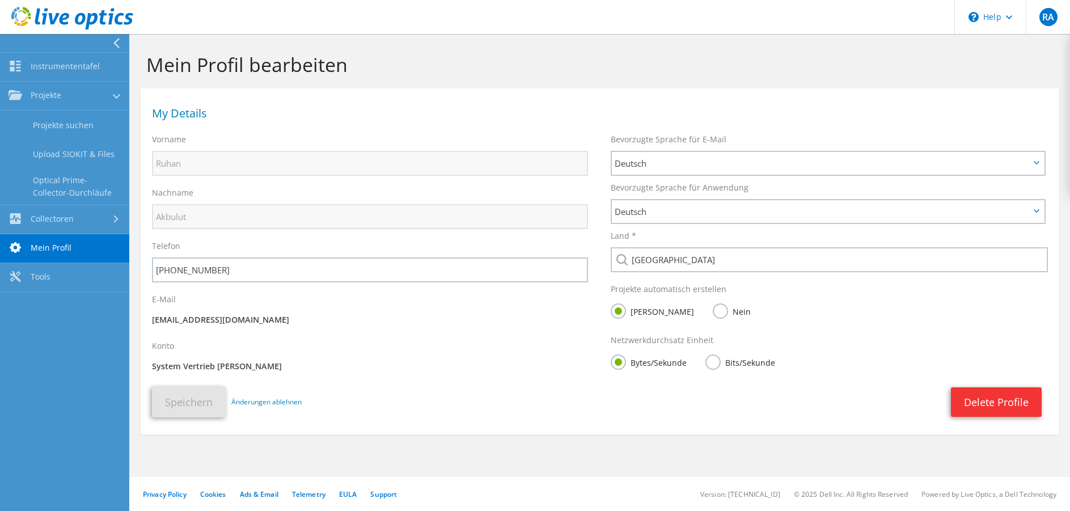
click at [71, 63] on link "Instrumententafel" at bounding box center [64, 67] width 129 height 29
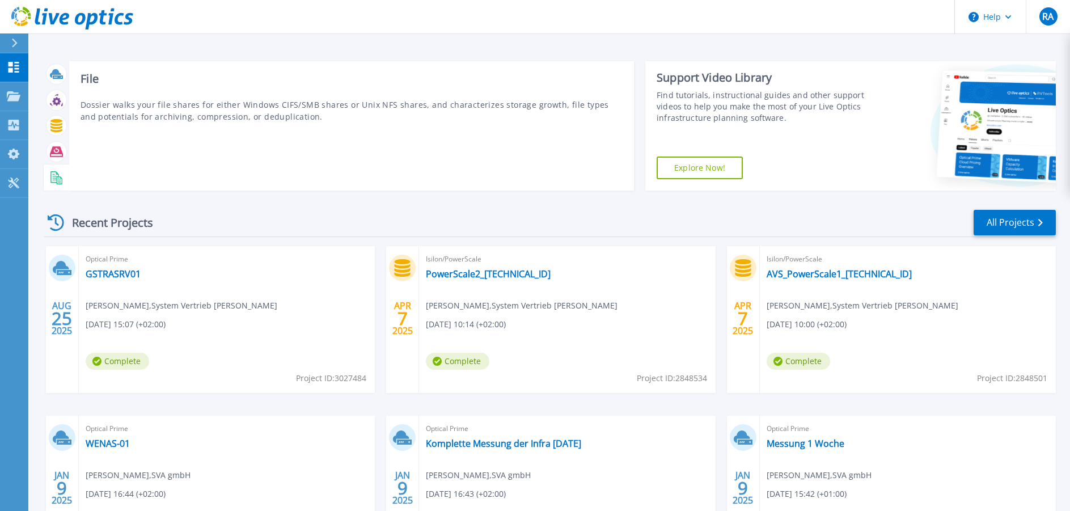
click at [56, 176] on rect at bounding box center [55, 176] width 5 height 1
click at [52, 151] on icon at bounding box center [56, 151] width 13 height 10
click at [52, 128] on icon at bounding box center [56, 125] width 12 height 13
click at [56, 96] on icon at bounding box center [56, 100] width 13 height 13
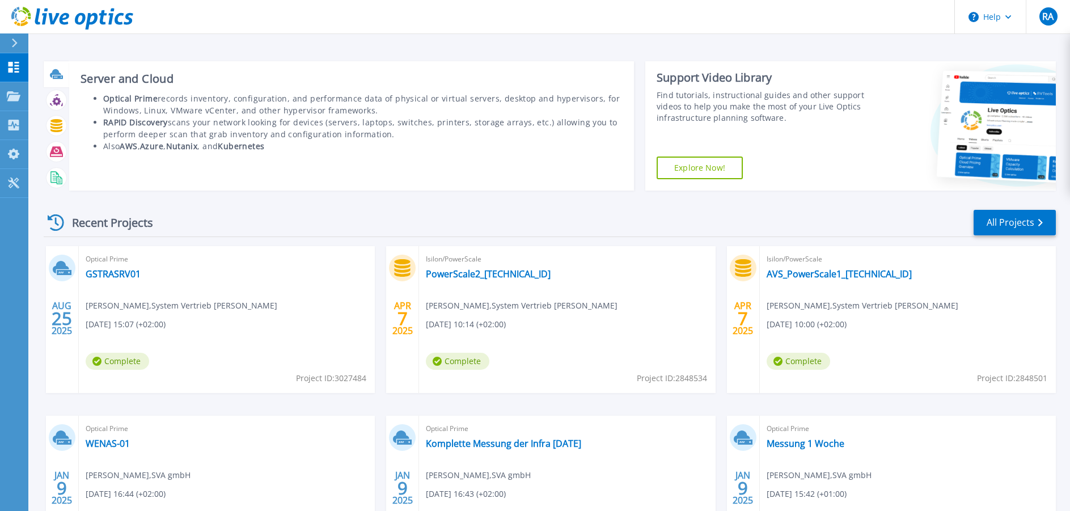
click at [56, 75] on icon at bounding box center [55, 73] width 11 height 9
click at [343, 132] on li "RAPID Discovery scans your network looking for devices (servers, laptops, switc…" at bounding box center [362, 128] width 519 height 24
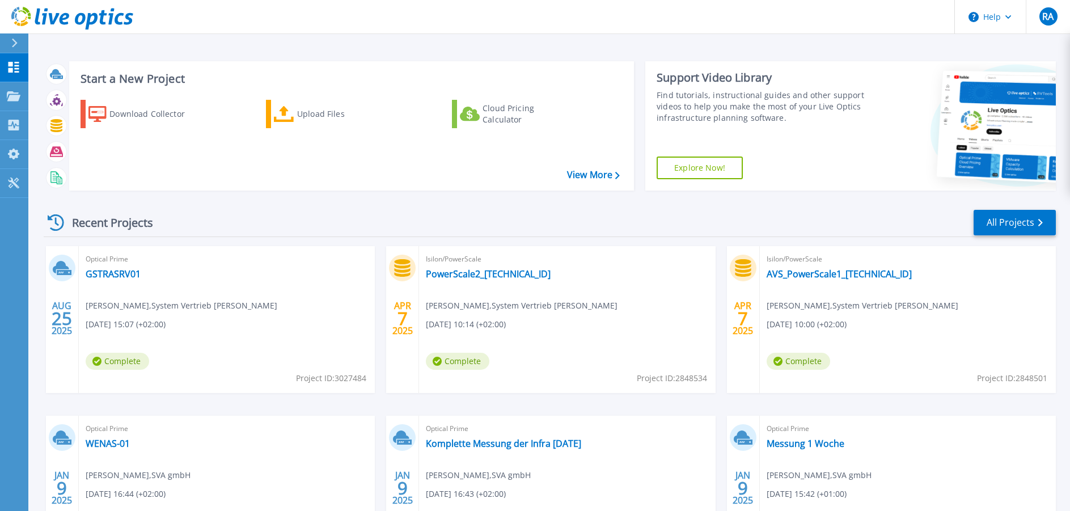
click at [286, 173] on div "Download Collector Upload Files Cloud Pricing Calculator" at bounding box center [349, 138] width 557 height 94
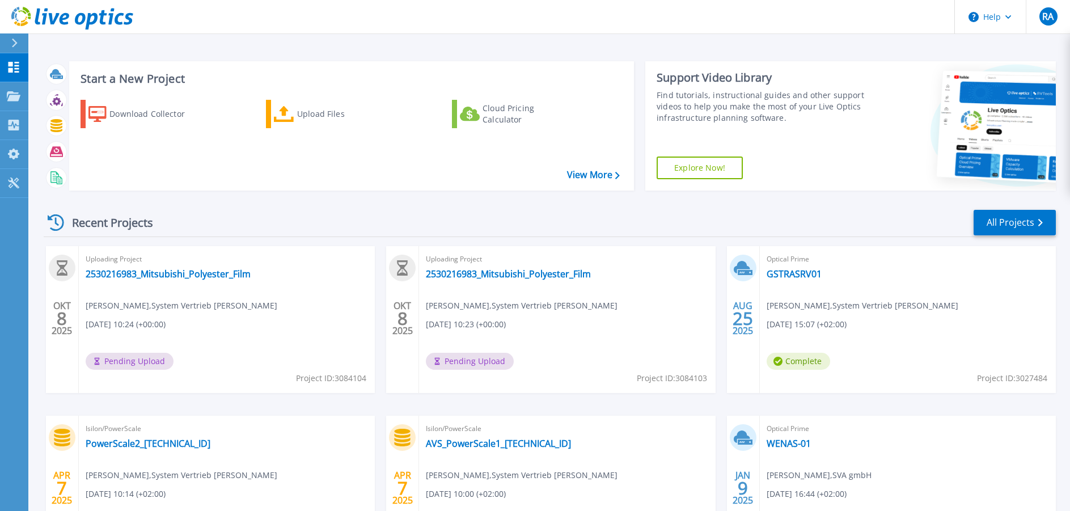
click at [265, 357] on div "Uploading Project 2530216983_Mitsubishi_Polyester_Film Ruhan Akbulut , System V…" at bounding box center [227, 319] width 296 height 147
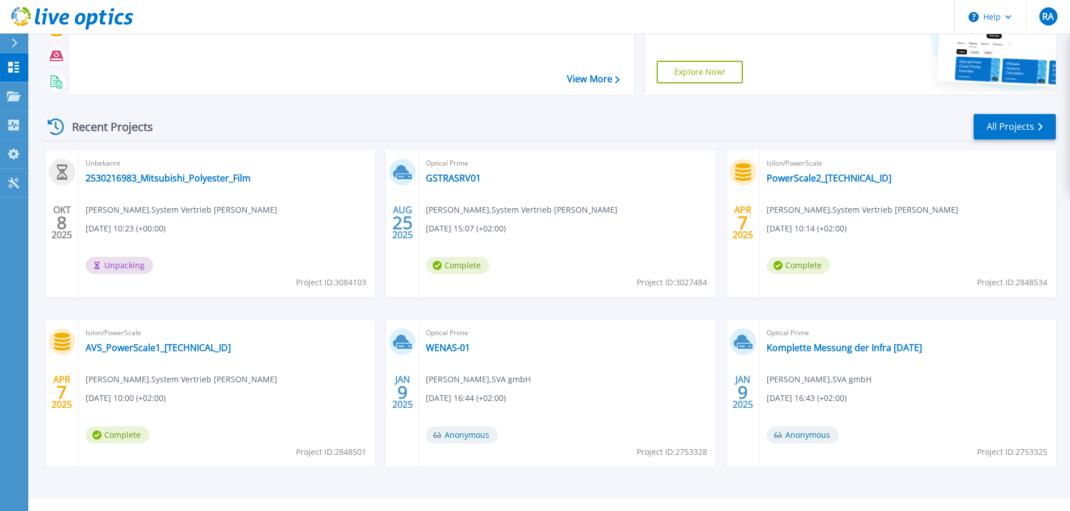
scroll to position [113, 0]
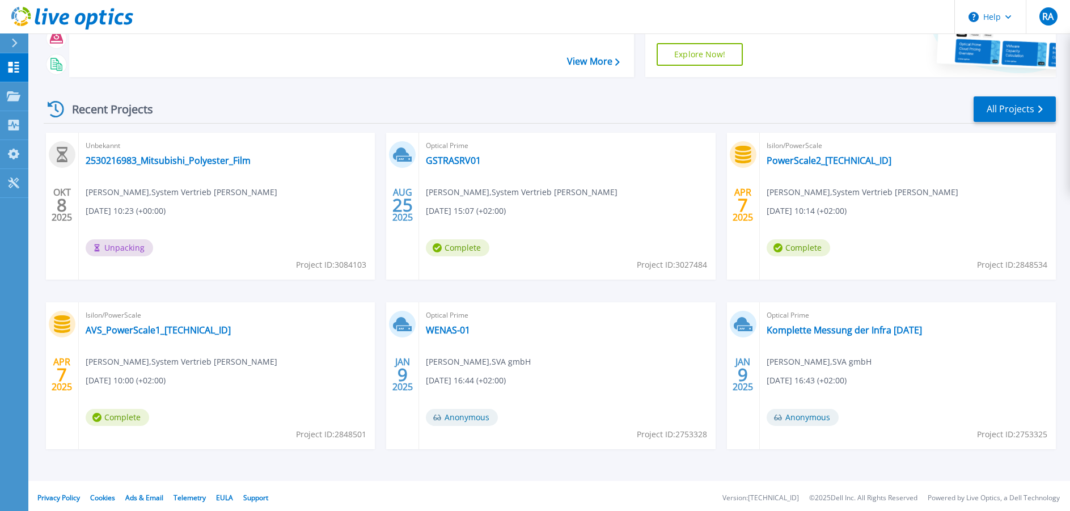
click at [206, 234] on div "Unbekannt 2530216983_Mitsubishi_Polyester_Film Ruhan Akbulut , System Vertrieb …" at bounding box center [227, 206] width 296 height 147
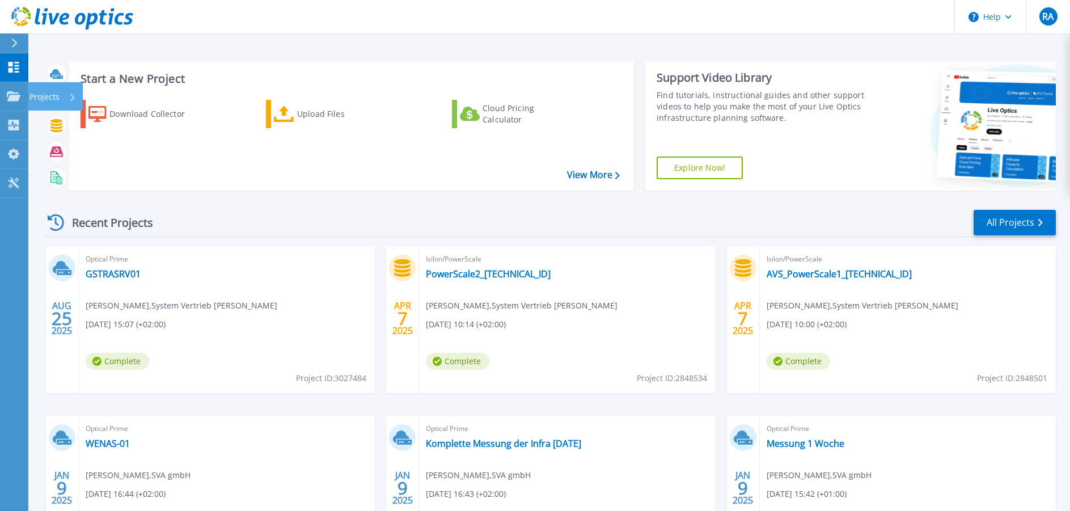
click at [19, 97] on icon at bounding box center [14, 96] width 14 height 10
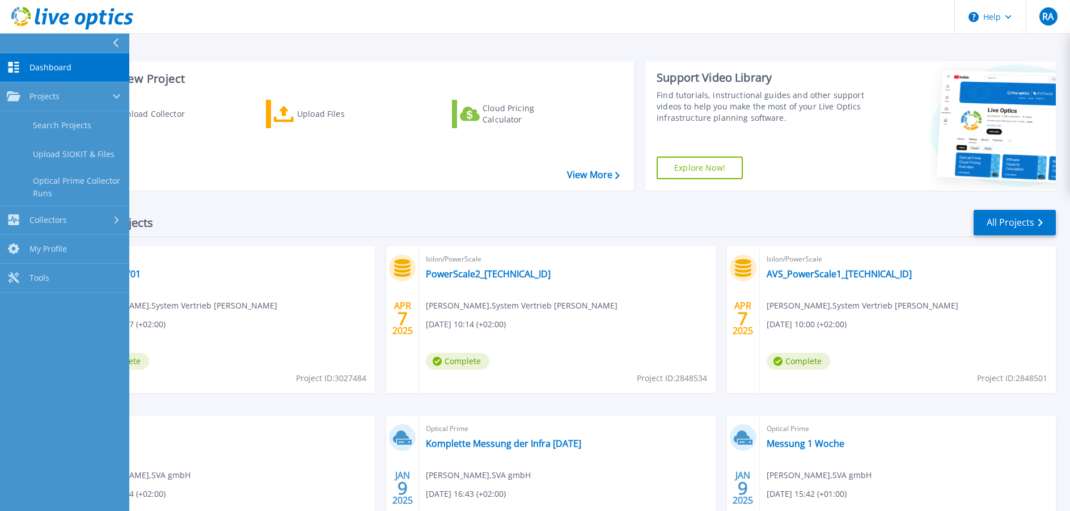
click at [79, 118] on link "Search Projects" at bounding box center [64, 125] width 129 height 29
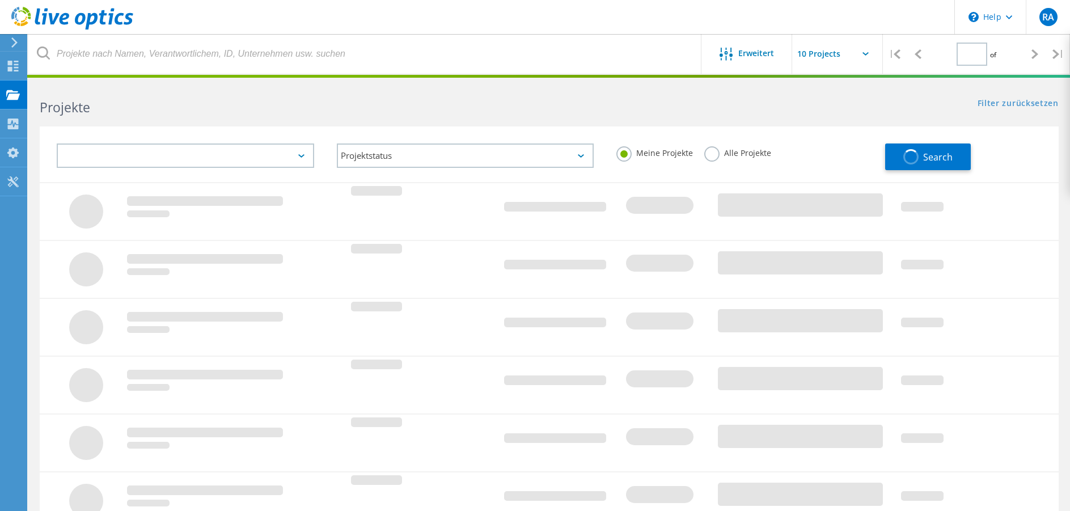
type input "1"
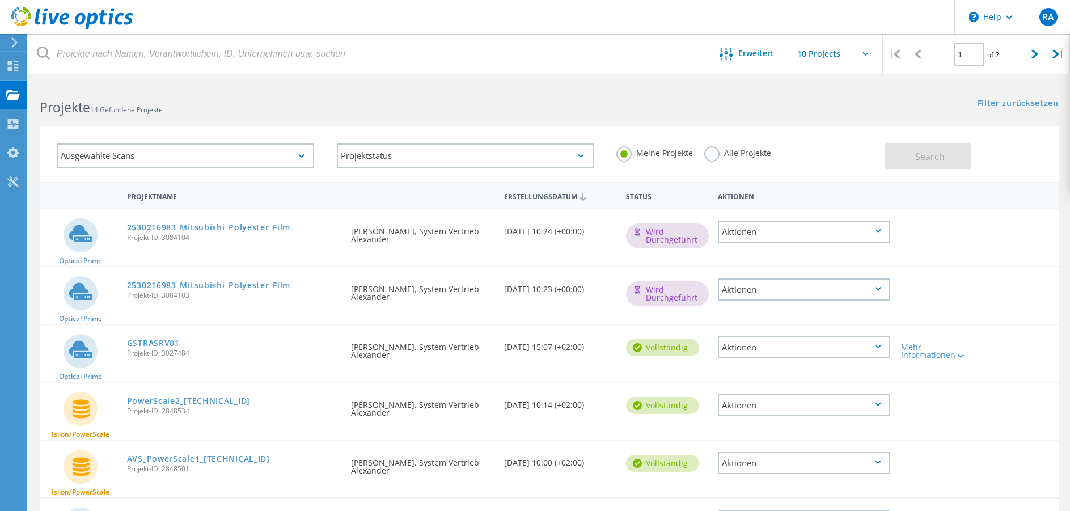
click at [800, 238] on div "Aktionen" at bounding box center [804, 232] width 172 height 22
click at [730, 232] on icon at bounding box center [728, 232] width 10 height 10
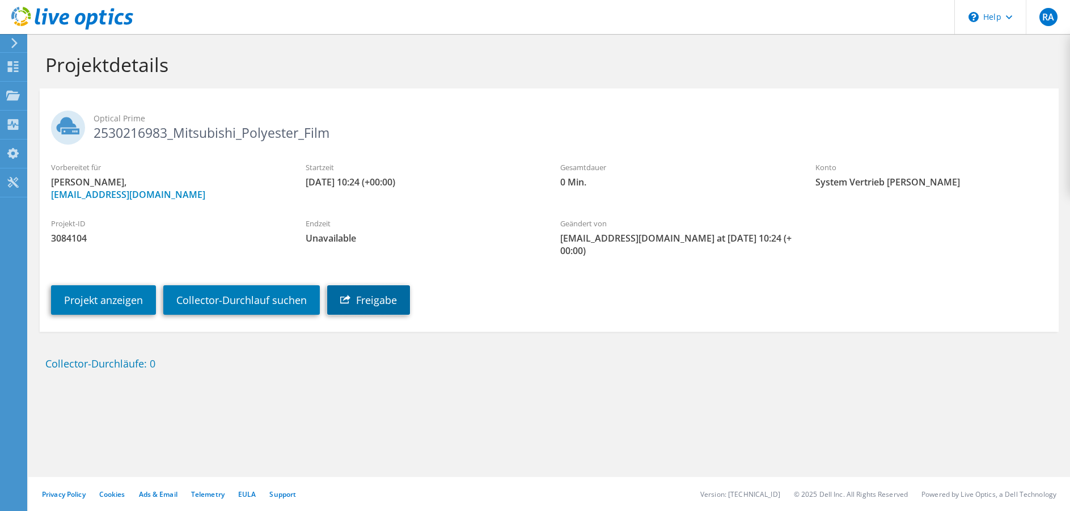
click at [378, 294] on link "Freigabe" at bounding box center [368, 299] width 83 height 29
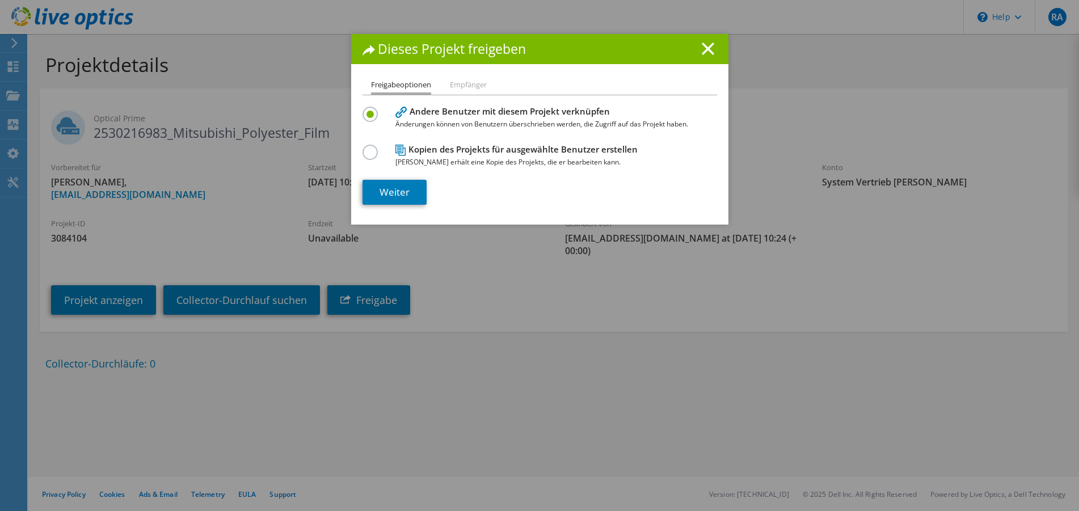
click at [410, 162] on span "Jeder Benutzer erhält eine Kopie des Projekts, die er bearbeiten kann." at bounding box center [537, 162] width 284 height 12
click at [365, 147] on label at bounding box center [372, 146] width 20 height 3
click at [0, 0] on input "radio" at bounding box center [0, 0] width 0 height 0
click at [453, 86] on li "Empfänger" at bounding box center [468, 85] width 37 height 14
click at [404, 187] on link "Weiter" at bounding box center [394, 192] width 64 height 25
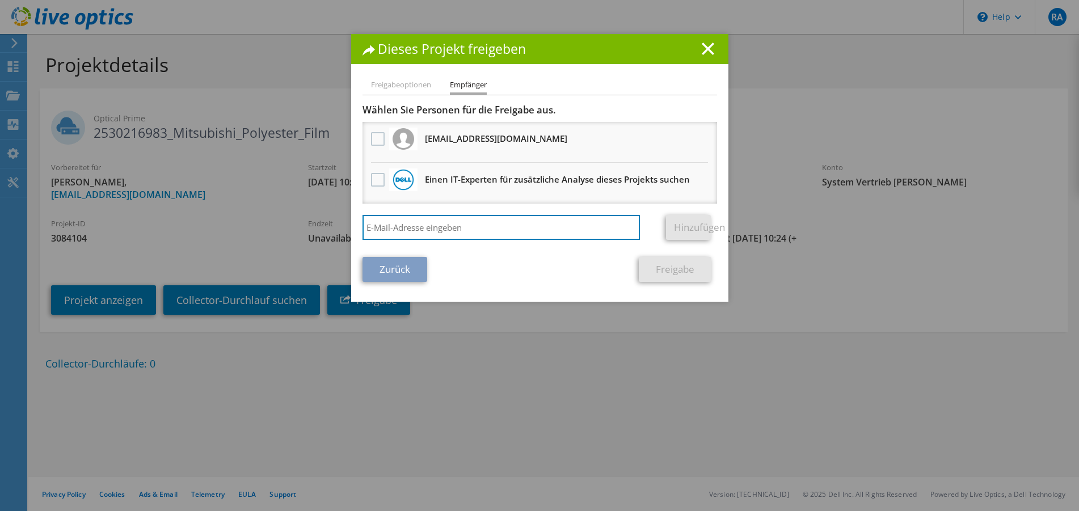
click at [420, 224] on input "search" at bounding box center [501, 227] width 278 height 25
click at [429, 223] on input "search" at bounding box center [501, 227] width 278 height 25
paste input "@matthias.heckhoff@dell.com Wollen"
type input "matthias.heckhoff@dell.com"
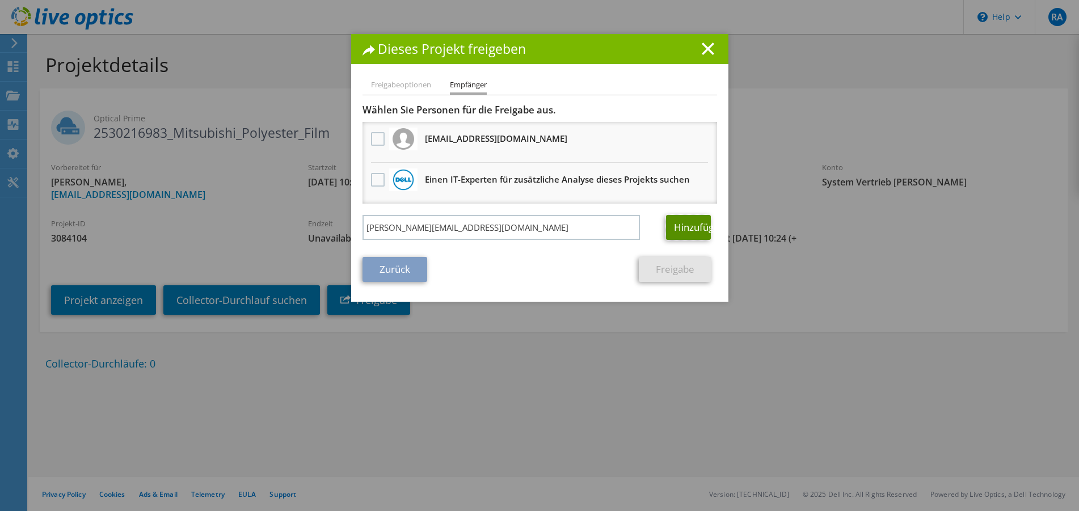
click at [694, 222] on link "Hinzufügen" at bounding box center [688, 227] width 45 height 25
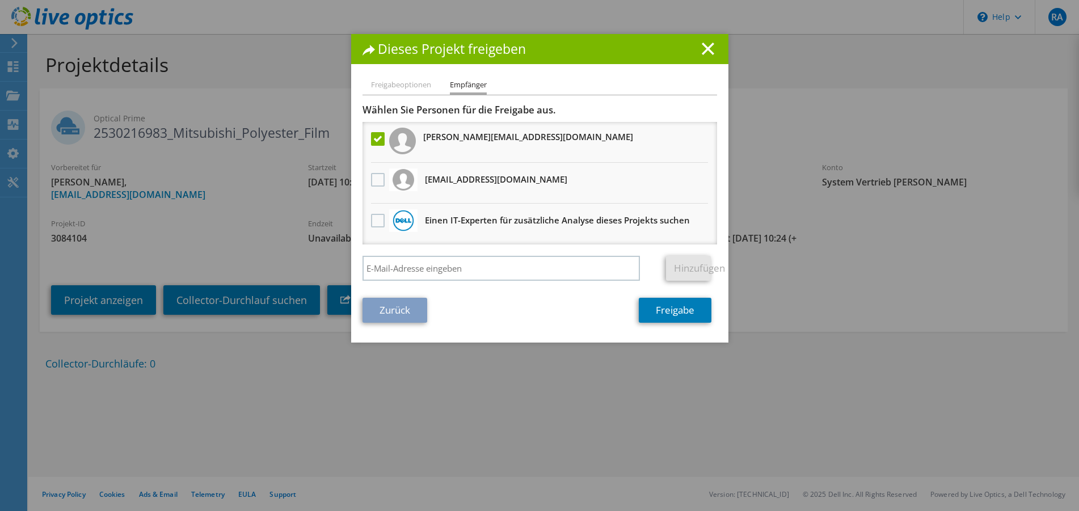
click at [702, 51] on line at bounding box center [707, 48] width 11 height 11
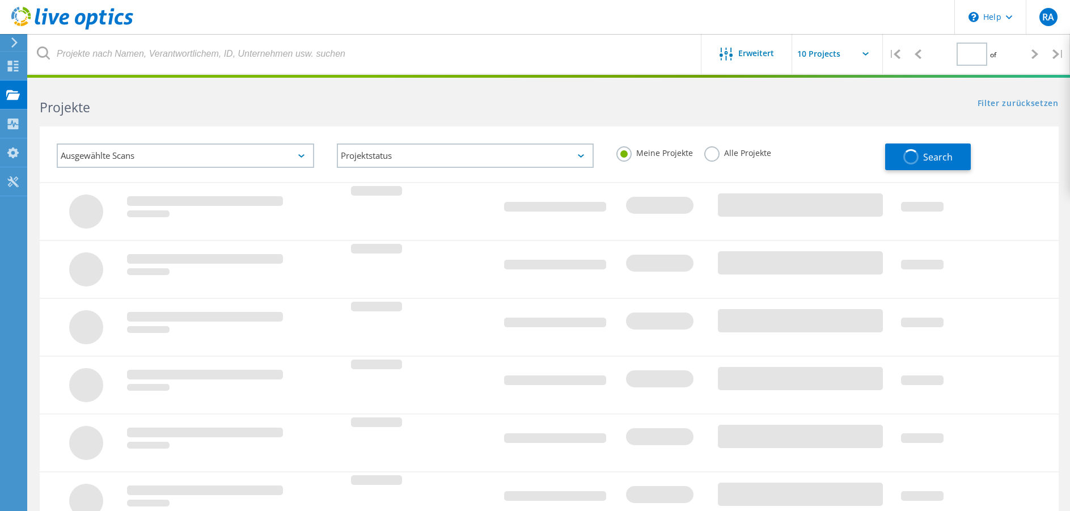
type input "1"
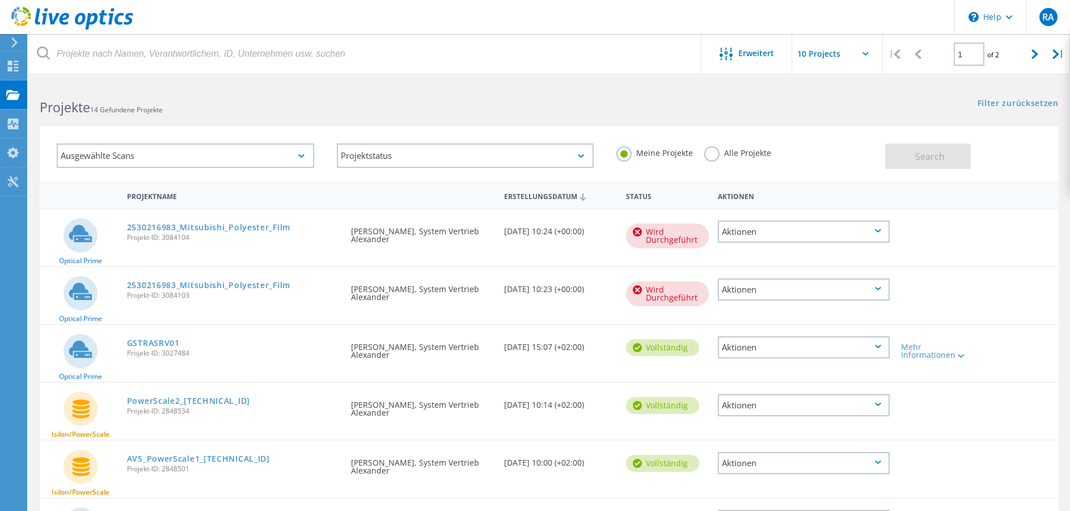
click at [652, 236] on div "Wird durchgeführt" at bounding box center [667, 235] width 83 height 25
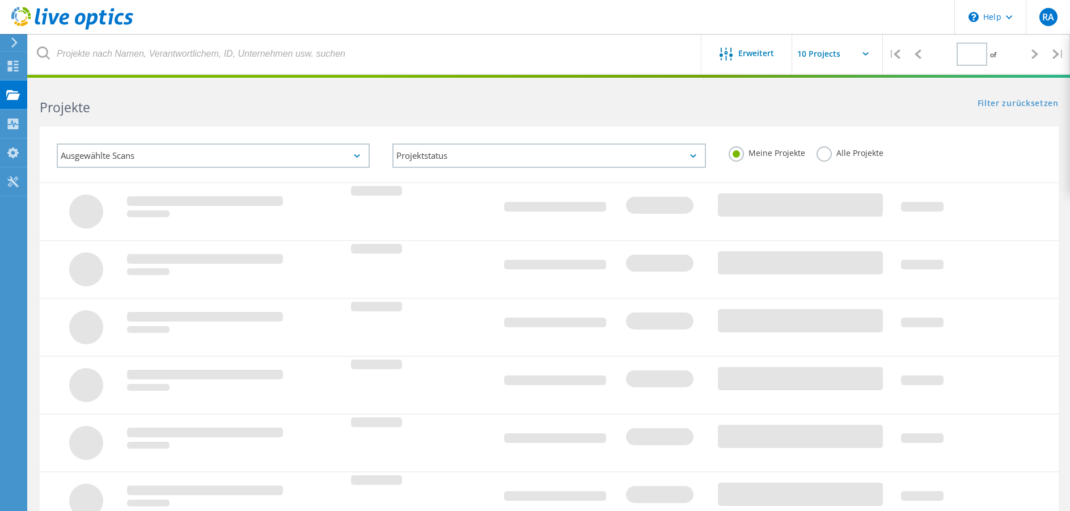
type input "1"
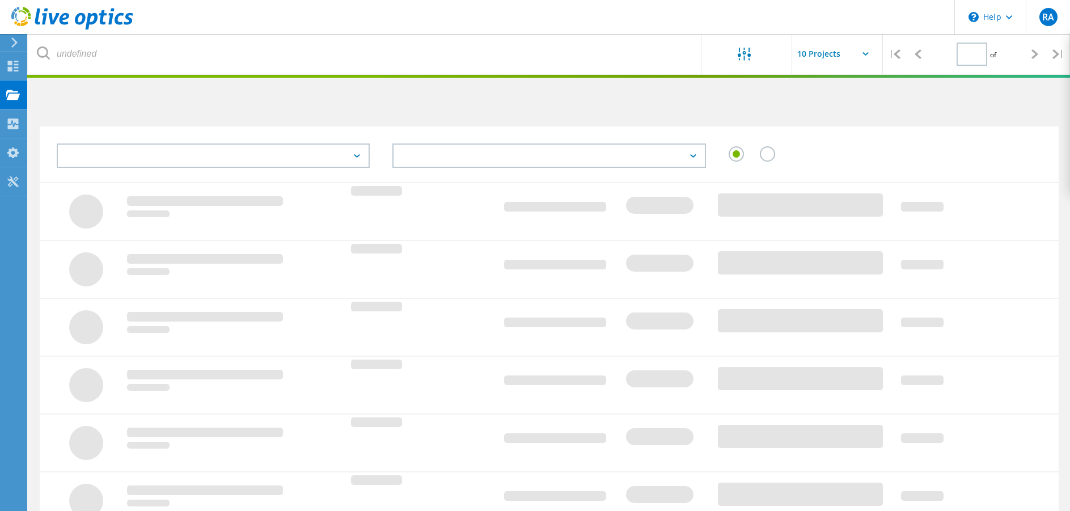
type input "1"
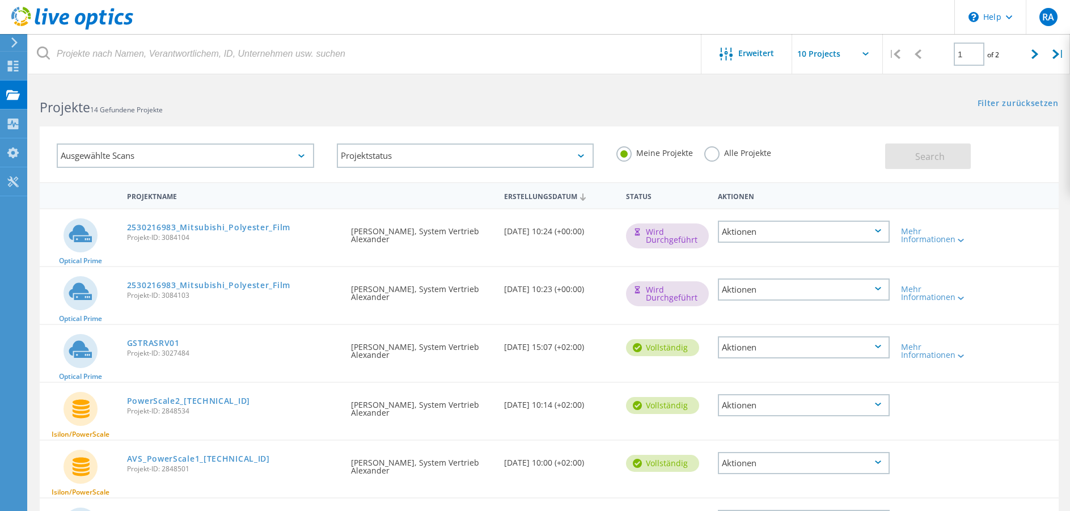
click at [764, 298] on div "Aktionen" at bounding box center [804, 289] width 172 height 22
click at [952, 300] on div "Mehr Informationen" at bounding box center [936, 293] width 70 height 16
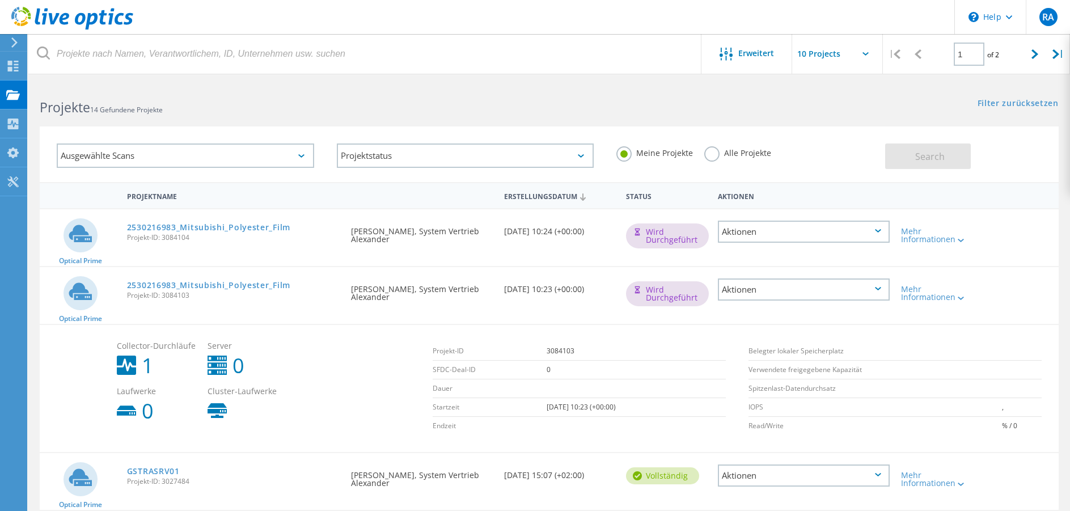
click at [585, 91] on div "Filter zurücksetzen Filter anzeigen" at bounding box center [809, 92] width 521 height 21
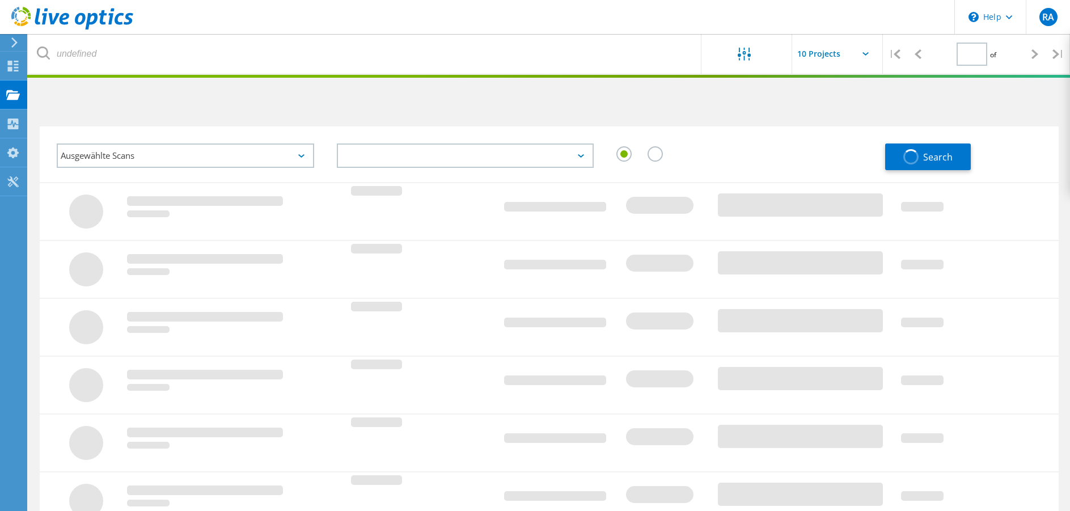
type input "1"
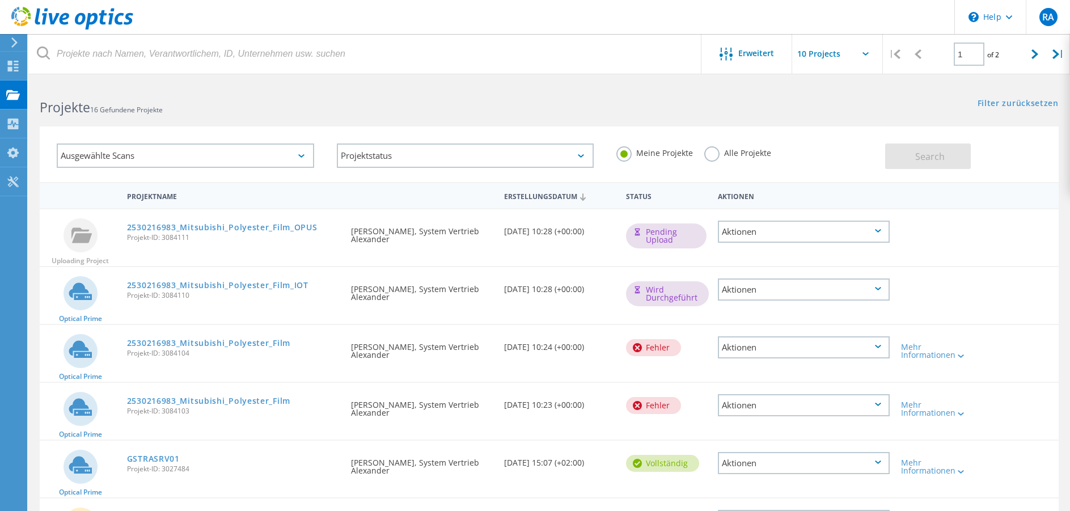
click at [646, 349] on div "Fehler" at bounding box center [653, 347] width 55 height 17
click at [953, 354] on div "Mehr Informationen" at bounding box center [936, 351] width 70 height 16
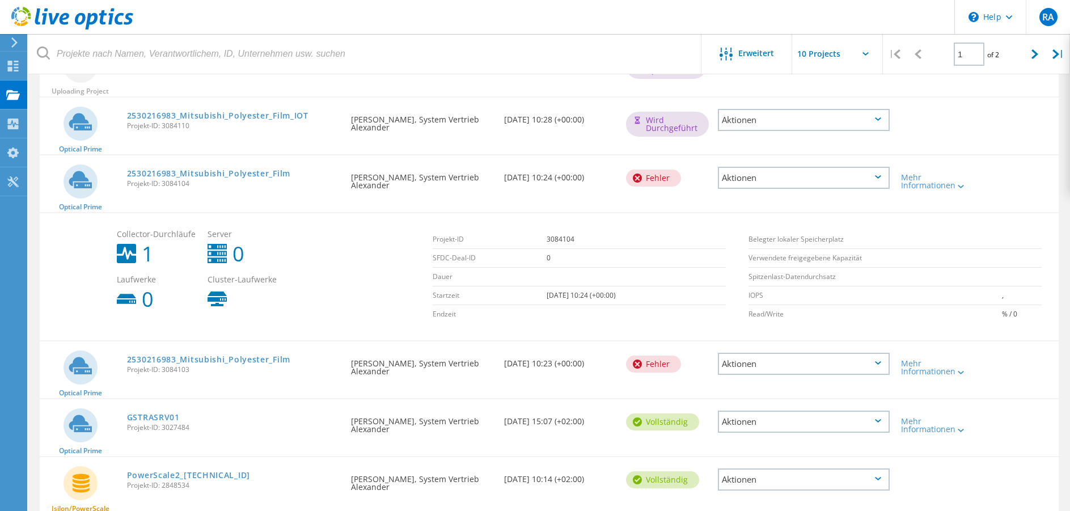
scroll to position [170, 0]
click at [658, 360] on div "Fehler" at bounding box center [653, 363] width 55 height 17
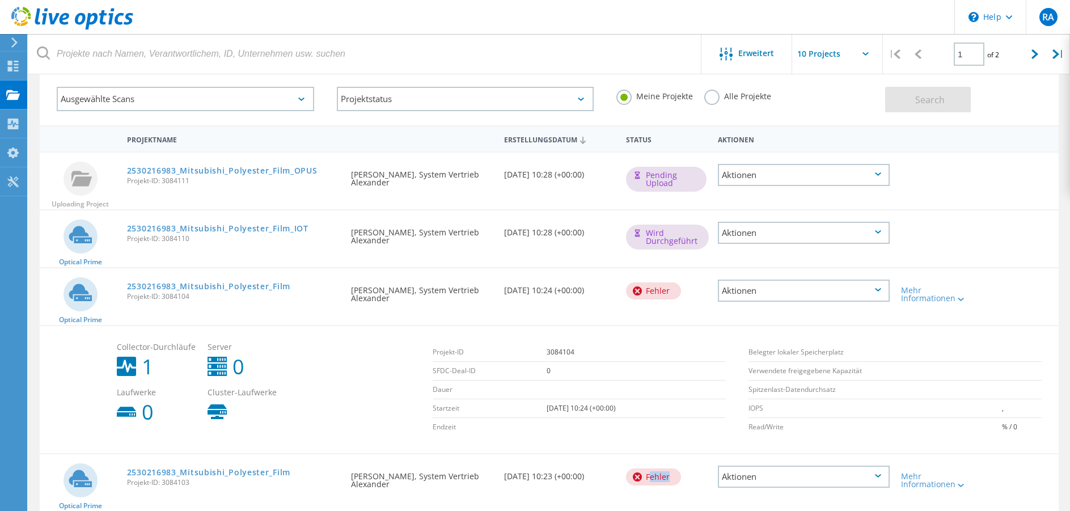
scroll to position [0, 0]
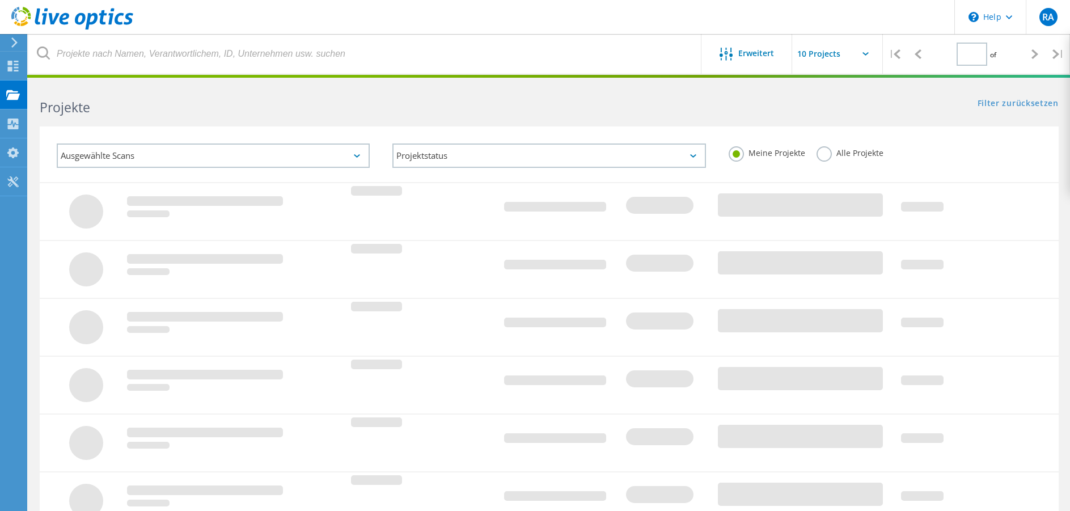
type input "1"
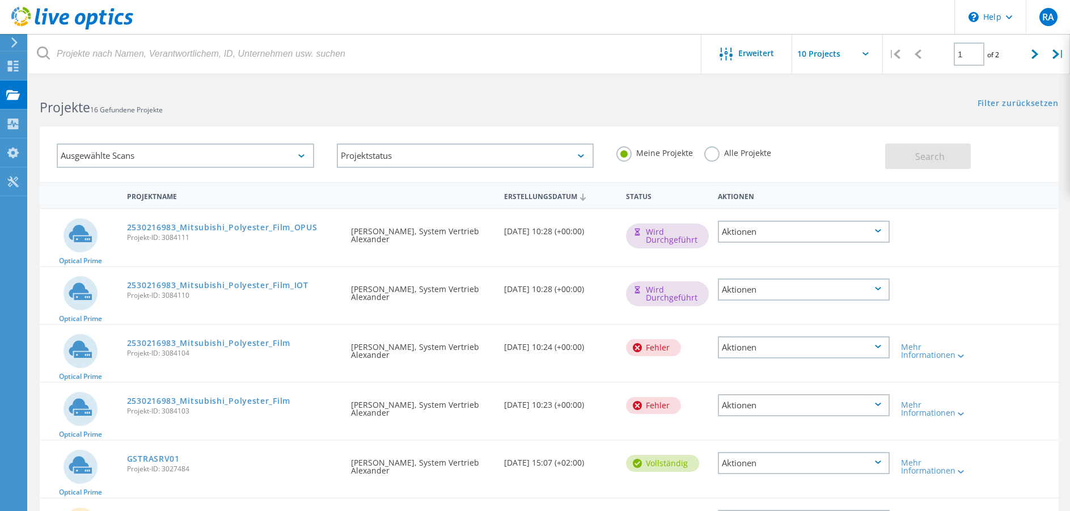
click at [650, 347] on div "Fehler" at bounding box center [653, 347] width 55 height 17
click at [734, 58] on div at bounding box center [729, 55] width 19 height 14
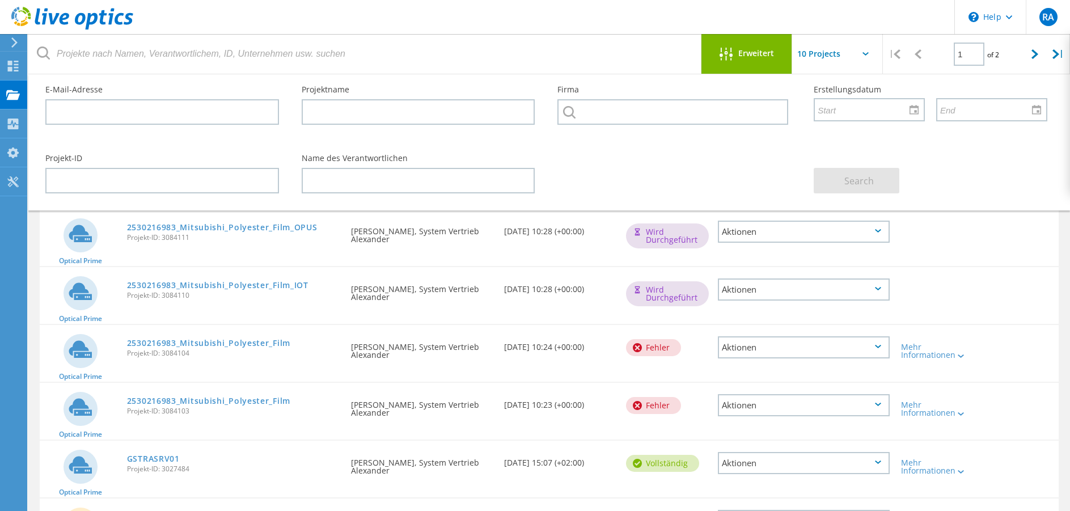
click at [629, 150] on div "Projekt-ID Name des Verantwortlichen Search" at bounding box center [546, 174] width 1025 height 62
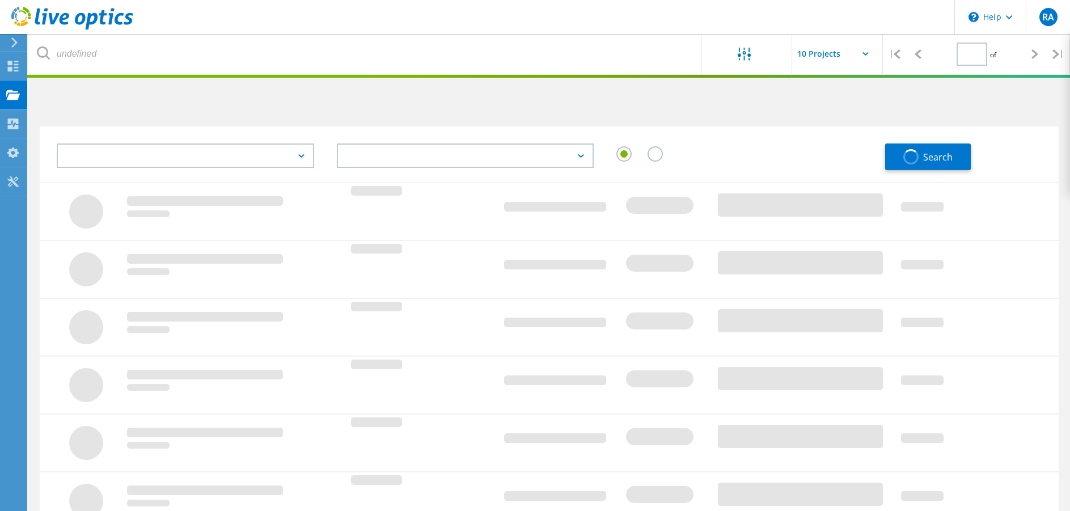
type input "1"
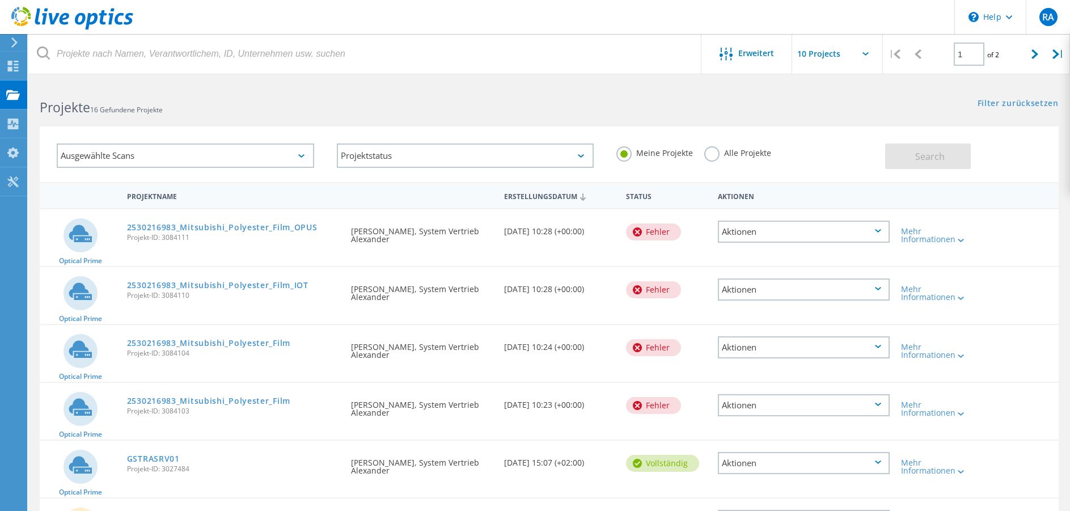
click at [636, 408] on icon at bounding box center [637, 405] width 9 height 9
click at [945, 412] on div "Mehr Informationen" at bounding box center [936, 409] width 70 height 16
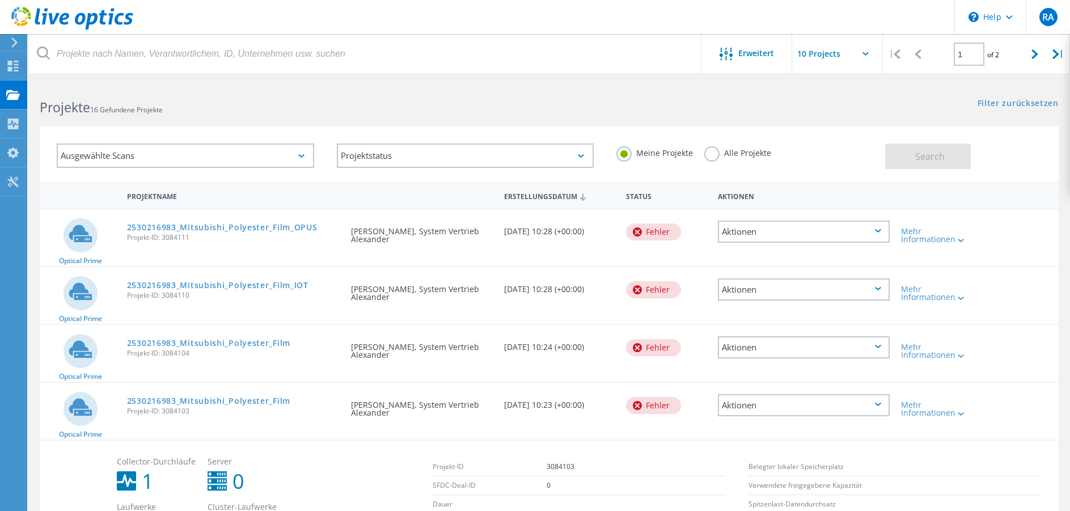
click at [197, 229] on link "2530216983_Mitsubishi_Polyester_Film_OPUS" at bounding box center [222, 227] width 191 height 8
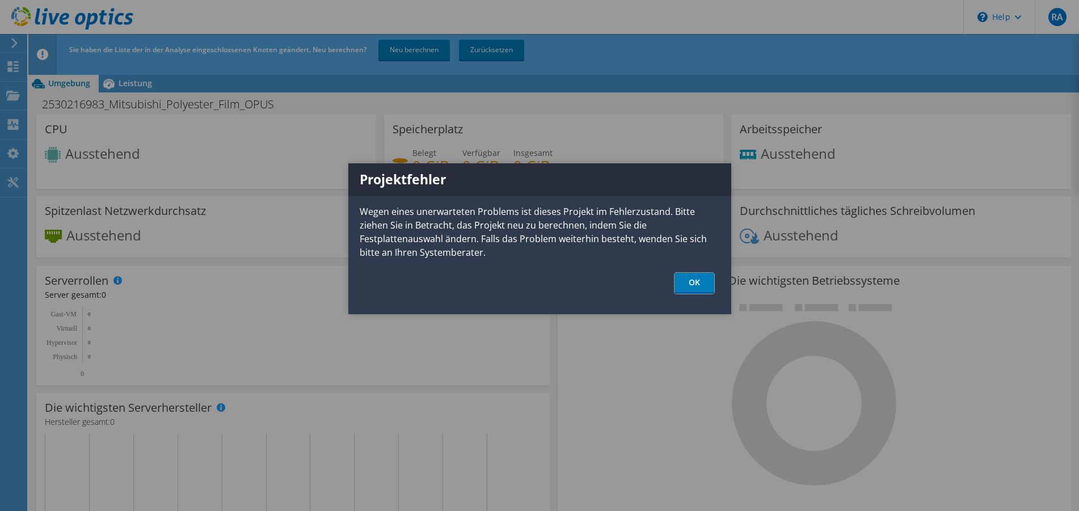
click at [701, 285] on link "OK" at bounding box center [694, 283] width 40 height 21
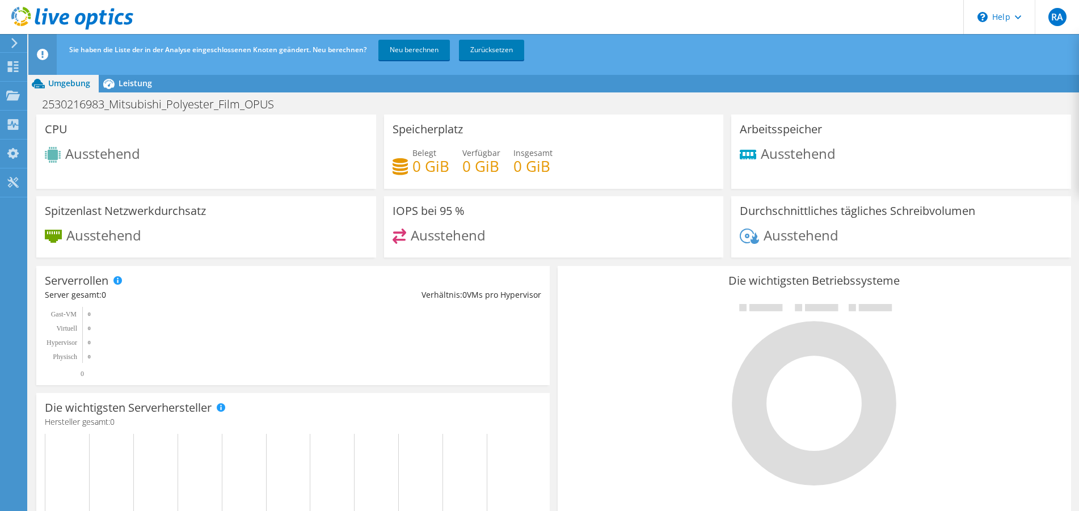
click at [786, 216] on h3 "Durchschnittliches tägliches Schreibvolumen" at bounding box center [856, 211] width 235 height 12
click at [531, 208] on div "IOPS bei 95 % Ausstehend" at bounding box center [554, 227] width 340 height 62
click at [401, 54] on link "Neu berechnen" at bounding box center [413, 50] width 71 height 20
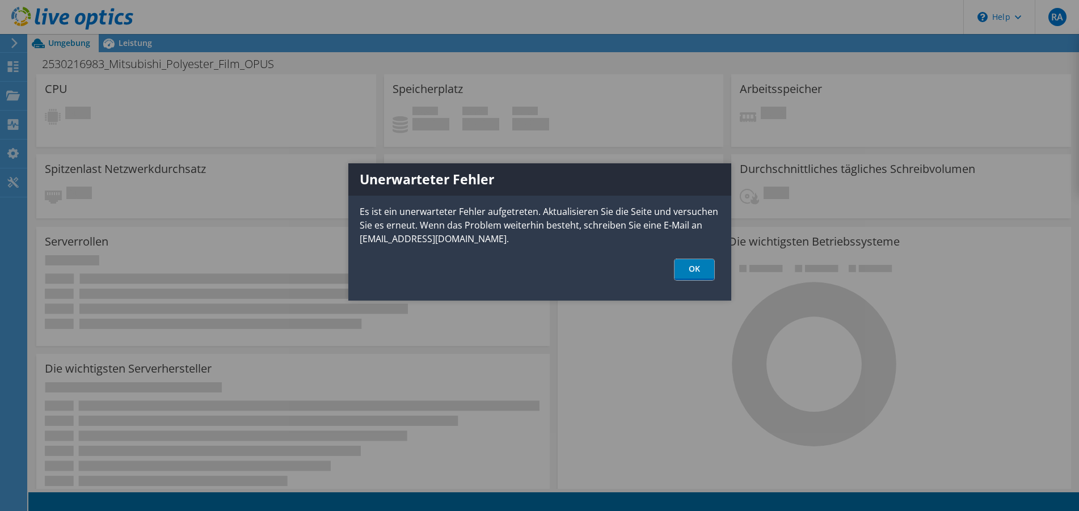
click at [676, 267] on link "OK" at bounding box center [694, 269] width 40 height 21
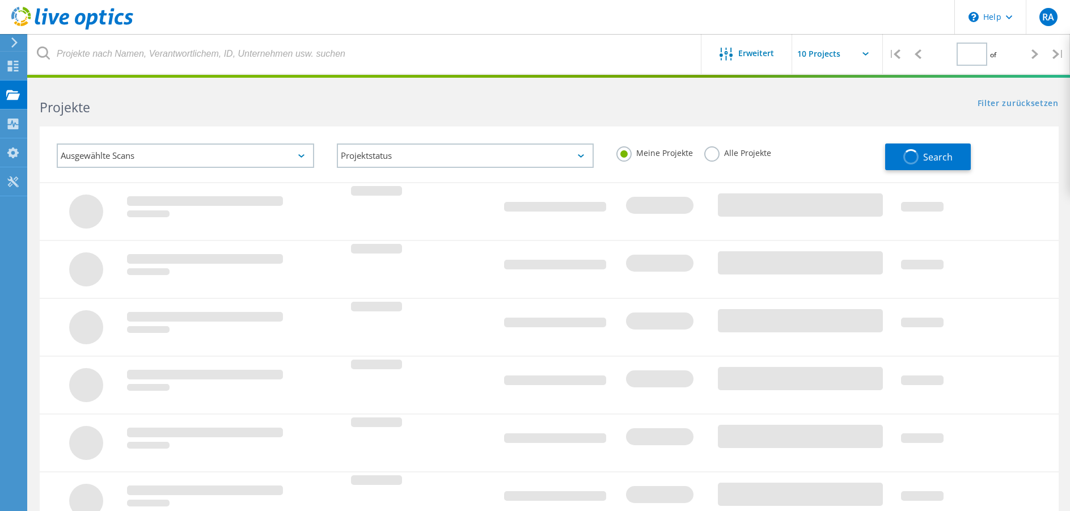
type input "1"
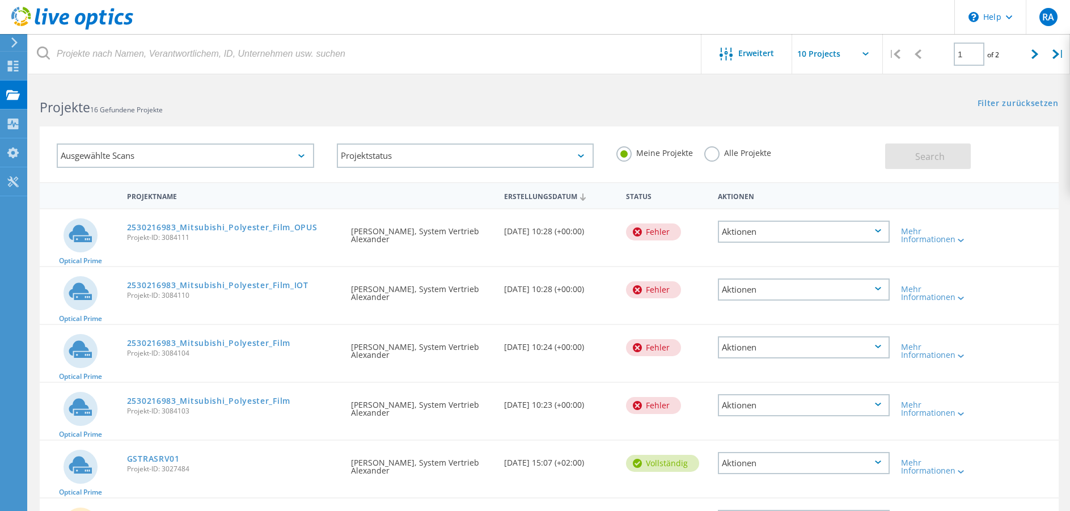
scroll to position [321, 0]
